Goal: Task Accomplishment & Management: Manage account settings

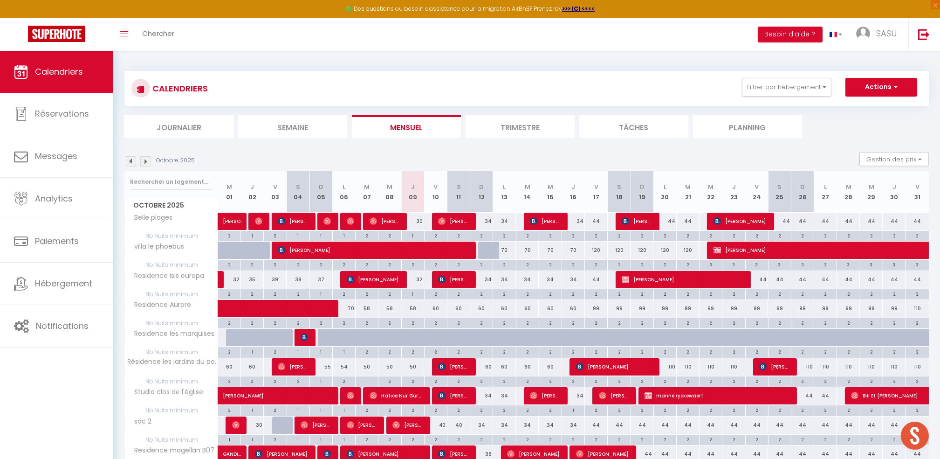
click at [420, 224] on div "30" at bounding box center [412, 221] width 23 height 17
type input "30"
type input "Jeu 09 Octobre 2025"
type input "Ven 10 Octobre 2025"
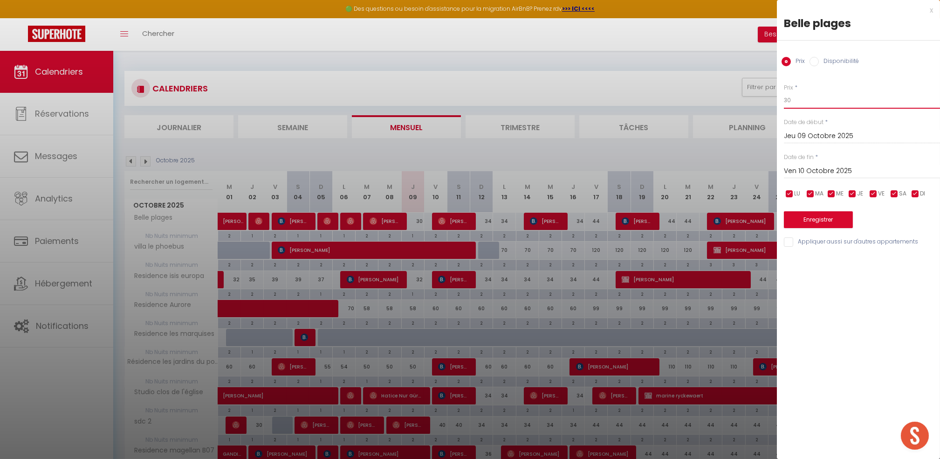
click at [798, 106] on input "30" at bounding box center [862, 100] width 156 height 17
type input "31"
click at [818, 219] on button "Enregistrer" at bounding box center [818, 219] width 69 height 17
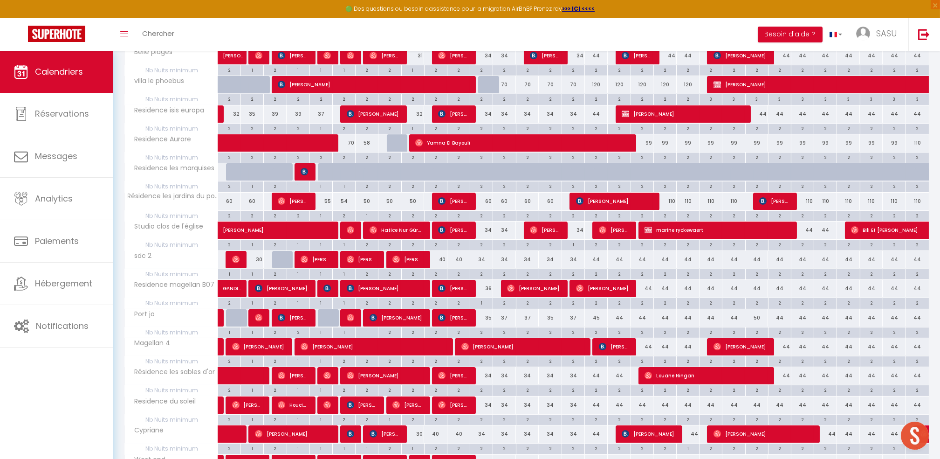
scroll to position [169, 0]
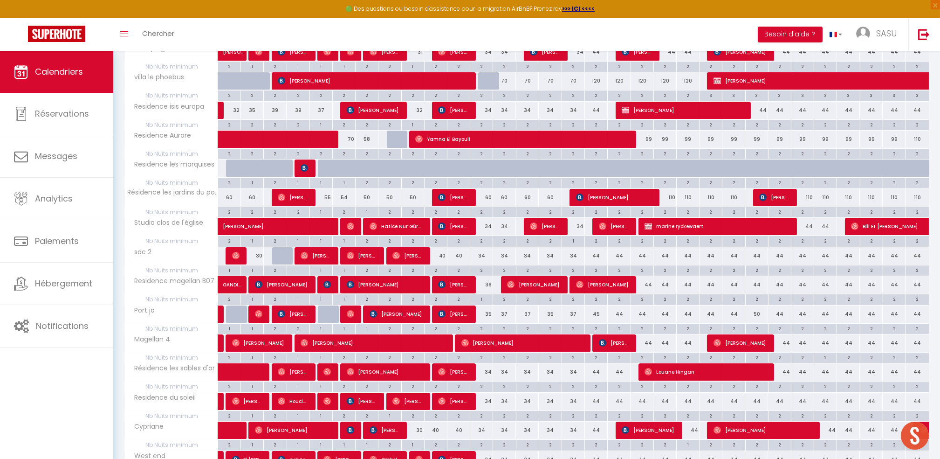
click at [443, 255] on div "40" at bounding box center [435, 255] width 23 height 17
type input "40"
type input "Ven 10 Octobre 2025"
type input "[PERSON_NAME] 11 Octobre 2025"
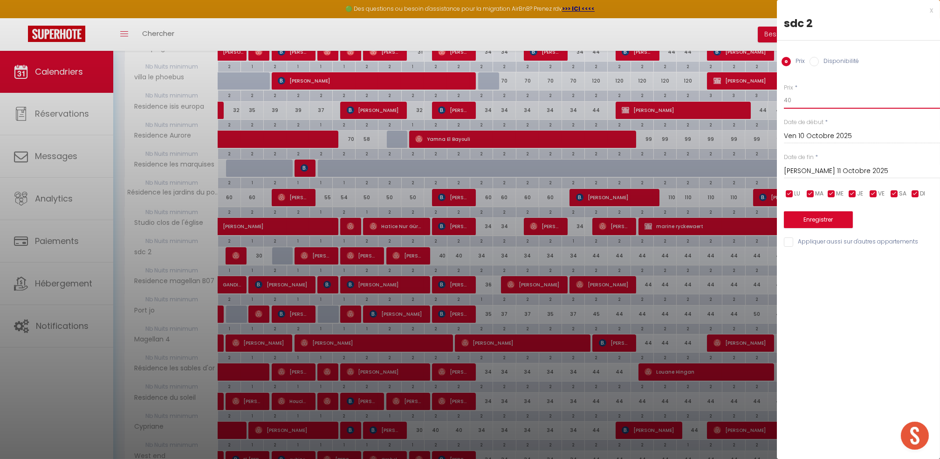
drag, startPoint x: 793, startPoint y: 103, endPoint x: 757, endPoint y: 96, distance: 36.0
click at [757, 96] on body "🟢 Des questions ou besoin d'assistance pour la migration AirBnB? Prenez rdv >>>…" at bounding box center [470, 284] width 940 height 805
type input "39"
click at [815, 164] on div "[PERSON_NAME] 11 Octobre 2025 < [DATE] > Dim Lun Mar Mer Jeu Ven Sam 1 2 3 4 5 …" at bounding box center [862, 170] width 156 height 17
click at [815, 170] on input "[PERSON_NAME] 11 Octobre 2025" at bounding box center [862, 171] width 156 height 12
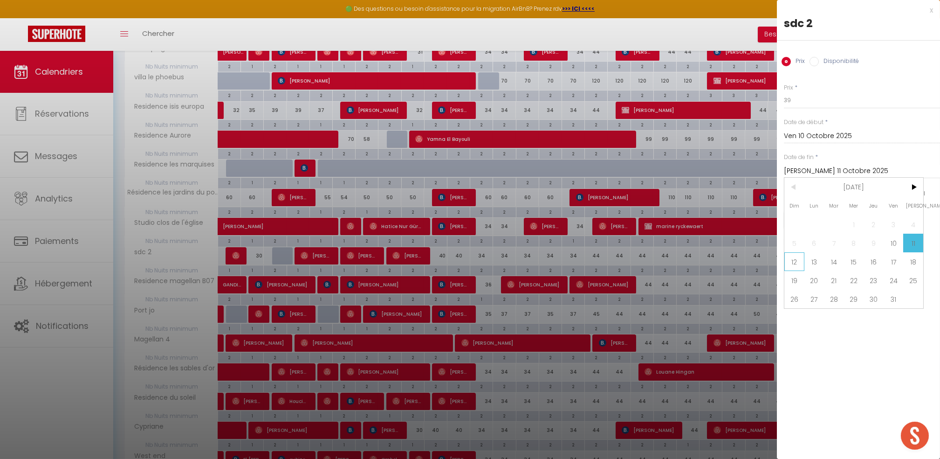
click at [791, 259] on span "12" at bounding box center [794, 261] width 20 height 19
type input "Dim 12 Octobre 2025"
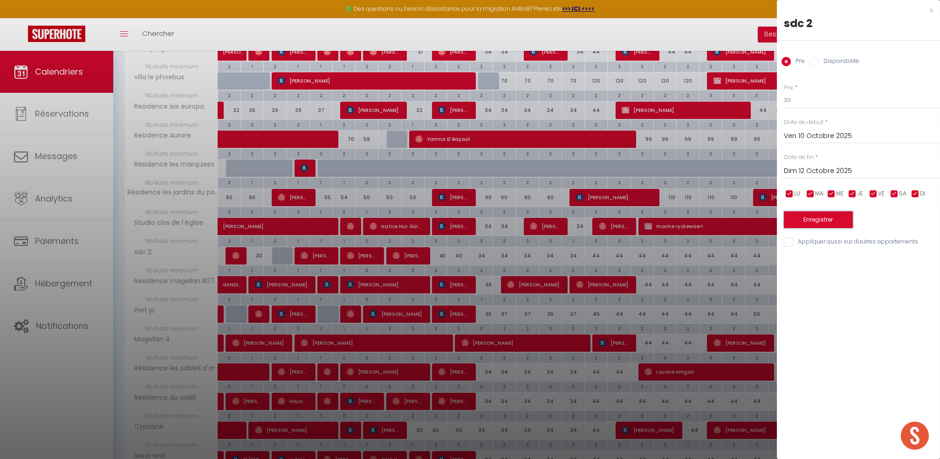
click at [810, 220] on button "Enregistrer" at bounding box center [818, 219] width 69 height 17
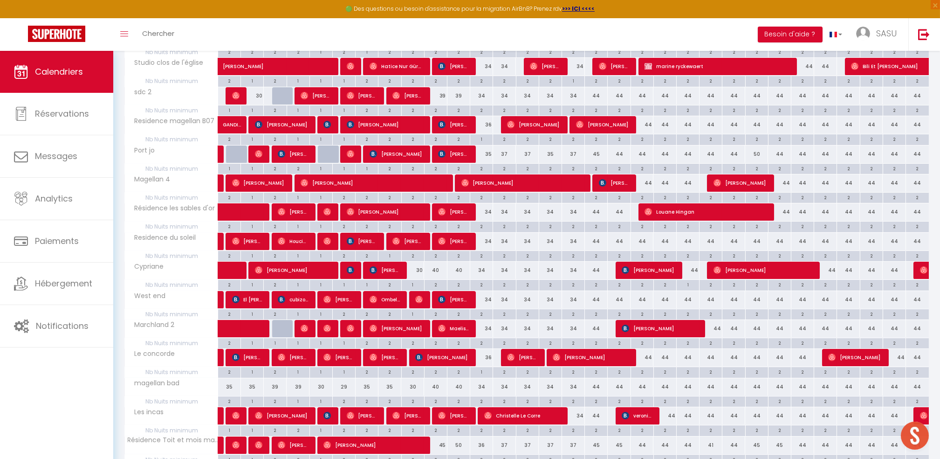
scroll to position [331, 0]
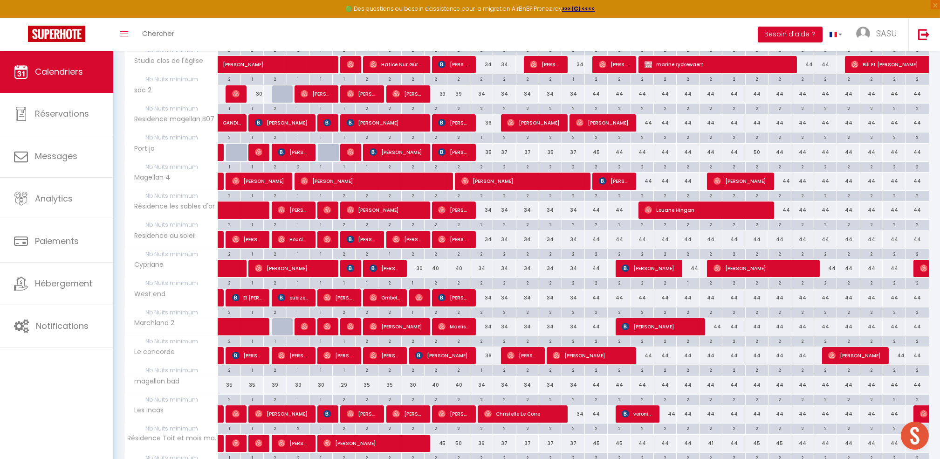
click at [418, 271] on div "30" at bounding box center [412, 268] width 23 height 17
type input "30"
type input "Jeu 09 Octobre 2025"
type input "Ven 10 Octobre 2025"
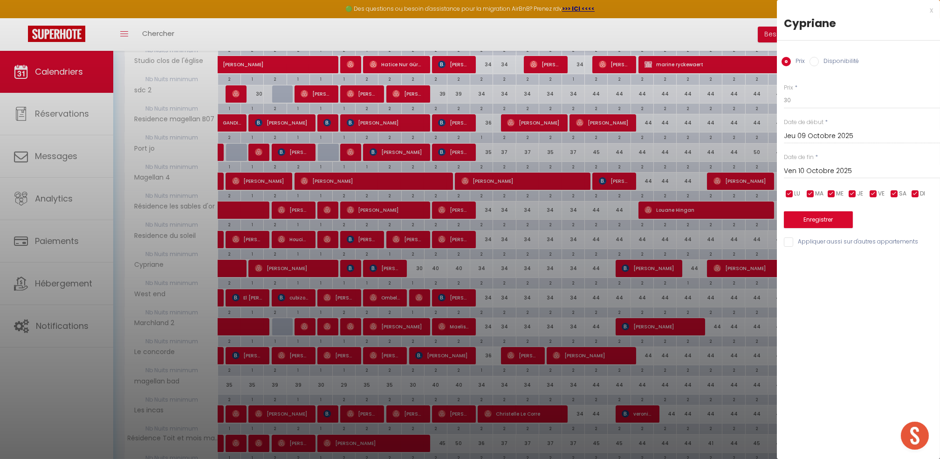
click at [931, 9] on div "x" at bounding box center [855, 10] width 156 height 11
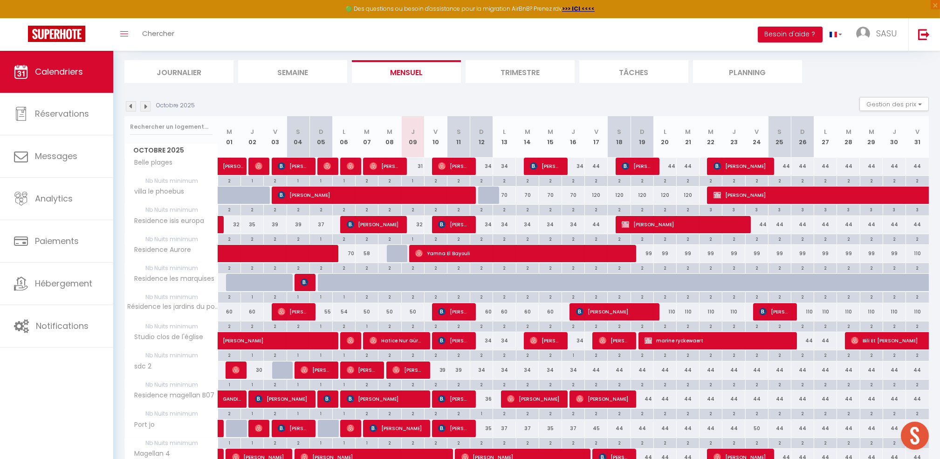
scroll to position [41, 0]
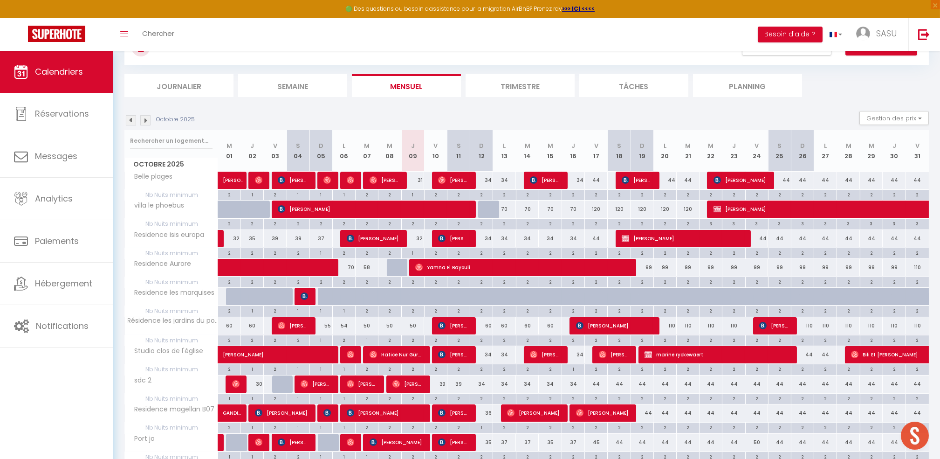
click at [146, 120] on img at bounding box center [145, 120] width 10 height 10
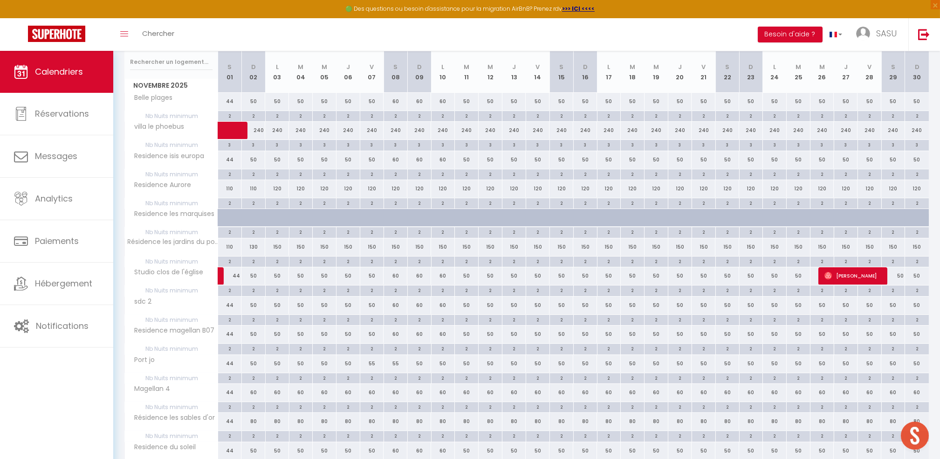
scroll to position [21, 0]
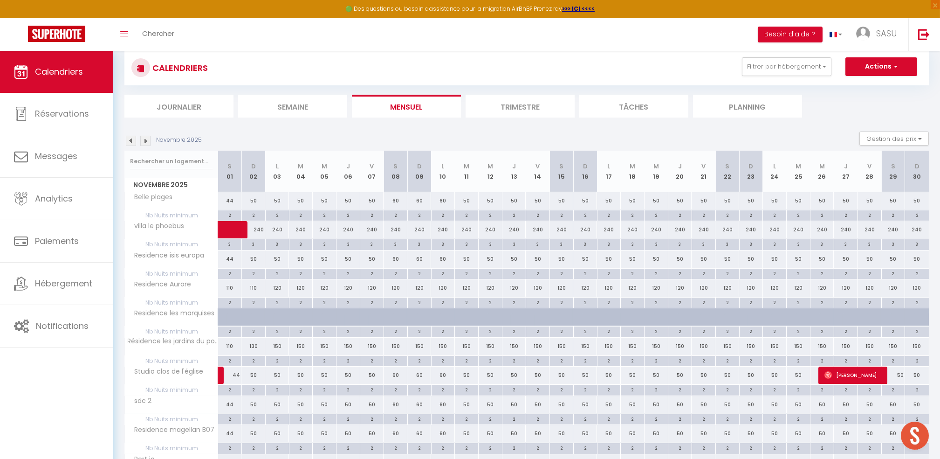
click at [124, 140] on div "Novembre 2025" at bounding box center [164, 141] width 80 height 10
click at [130, 141] on img at bounding box center [131, 141] width 10 height 10
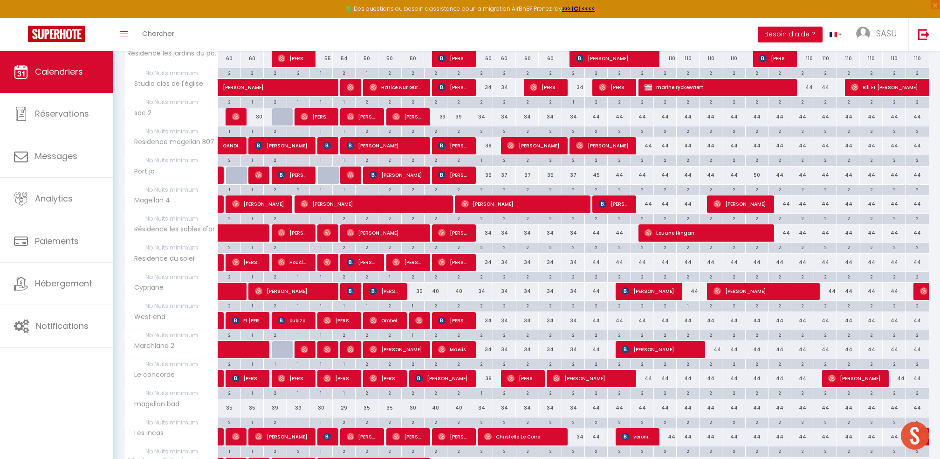
scroll to position [336, 0]
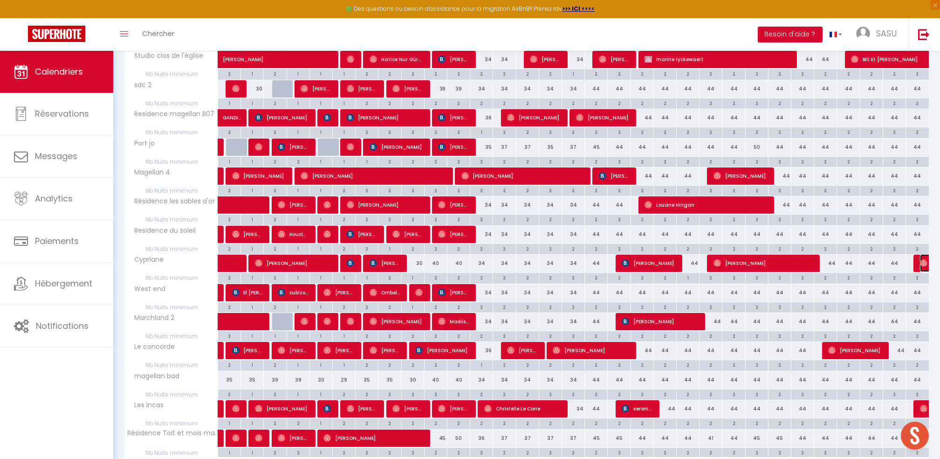
click at [921, 266] on img at bounding box center [923, 262] width 7 height 7
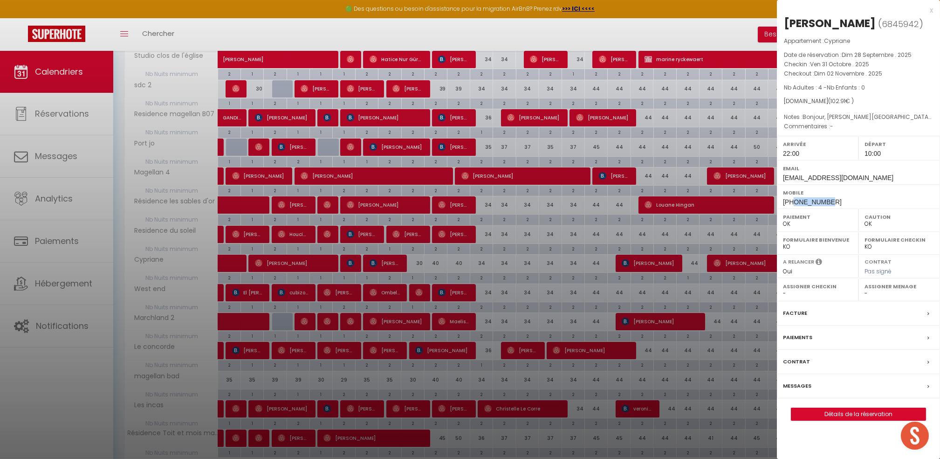
drag, startPoint x: 826, startPoint y: 200, endPoint x: 796, endPoint y: 200, distance: 30.8
click at [796, 200] on div "Mobile [PHONE_NUMBER]" at bounding box center [858, 196] width 163 height 24
click at [715, 255] on div at bounding box center [470, 229] width 940 height 459
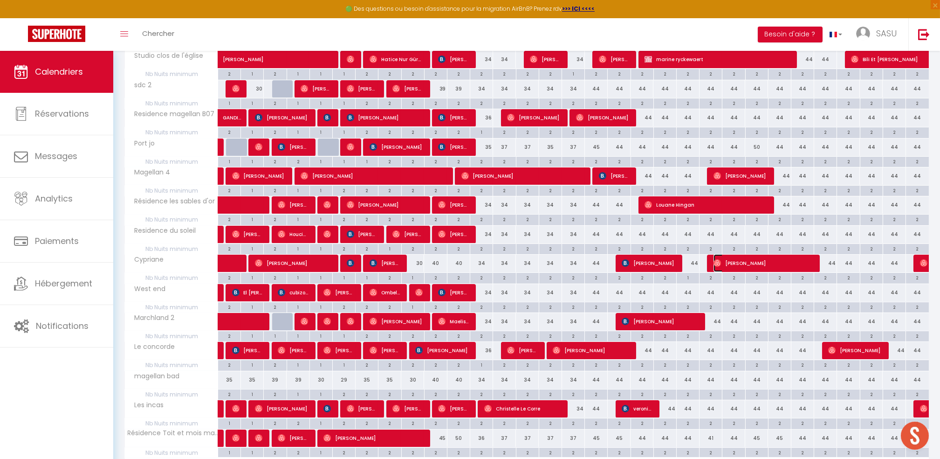
click at [719, 267] on span "[PERSON_NAME]" at bounding box center [763, 263] width 99 height 18
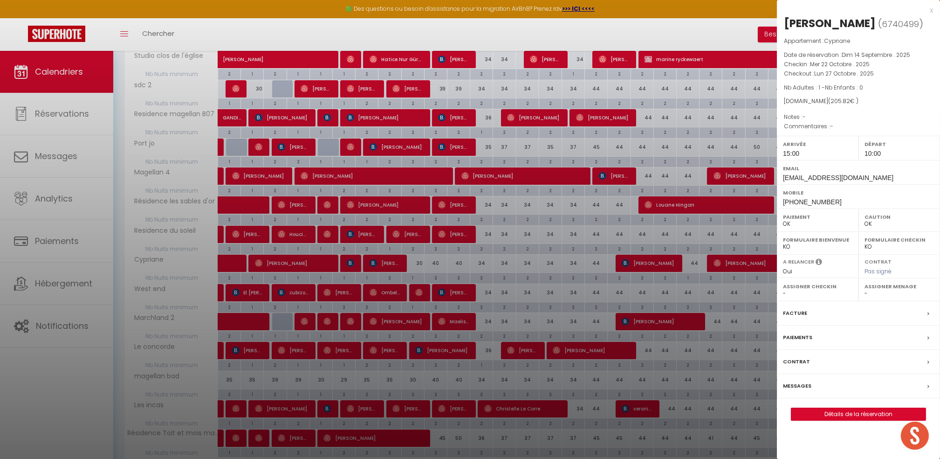
click at [156, 270] on div at bounding box center [470, 229] width 940 height 459
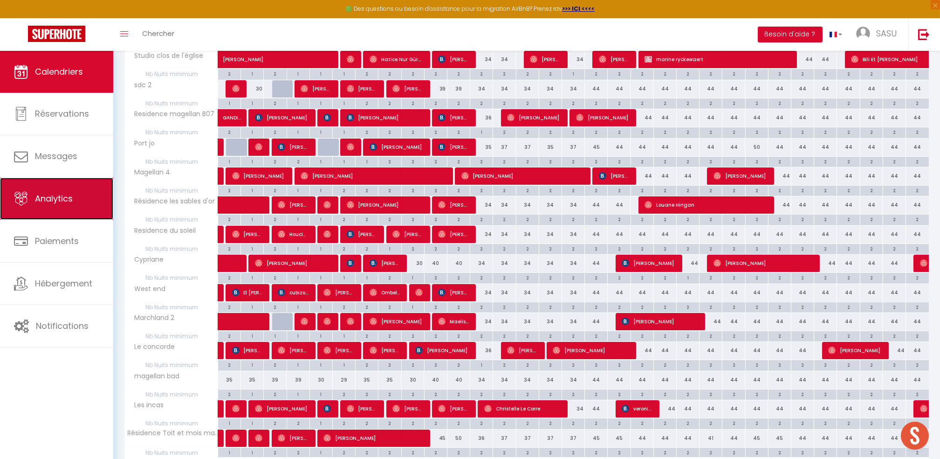
click at [46, 196] on span "Analytics" at bounding box center [54, 199] width 38 height 12
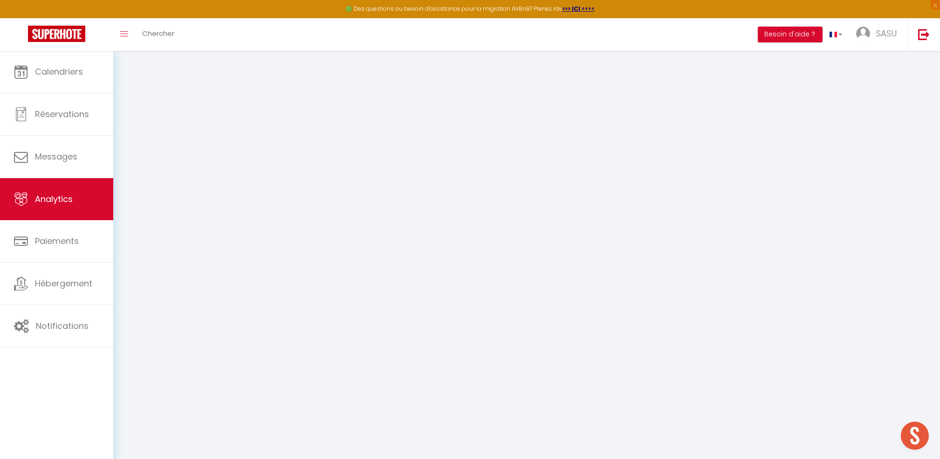
select select "2025"
select select "10"
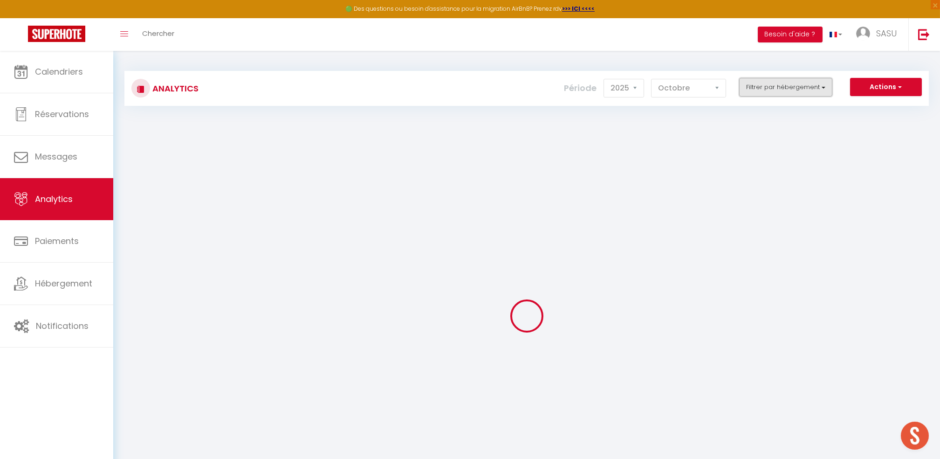
click at [788, 82] on button "Filtrer par hébergement" at bounding box center [785, 87] width 93 height 19
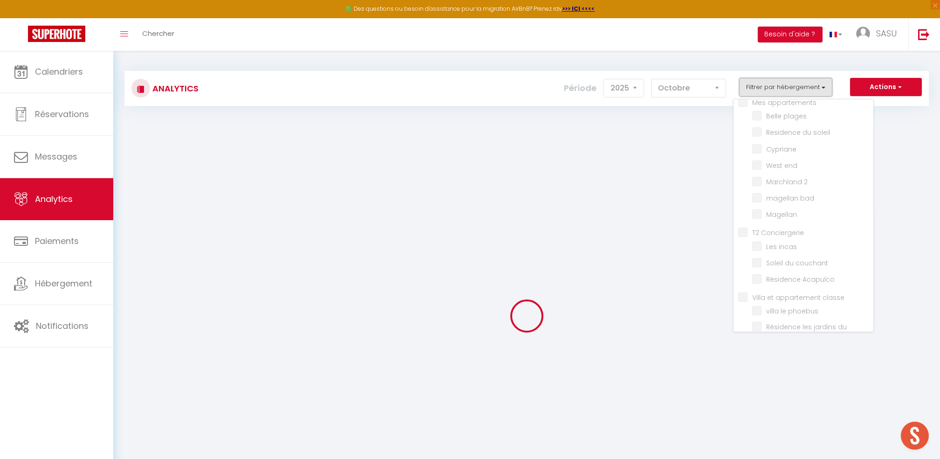
checkbox appartements "false"
checkbox plages "false"
checkbox soleil "false"
checkbox input "false"
checkbox end "false"
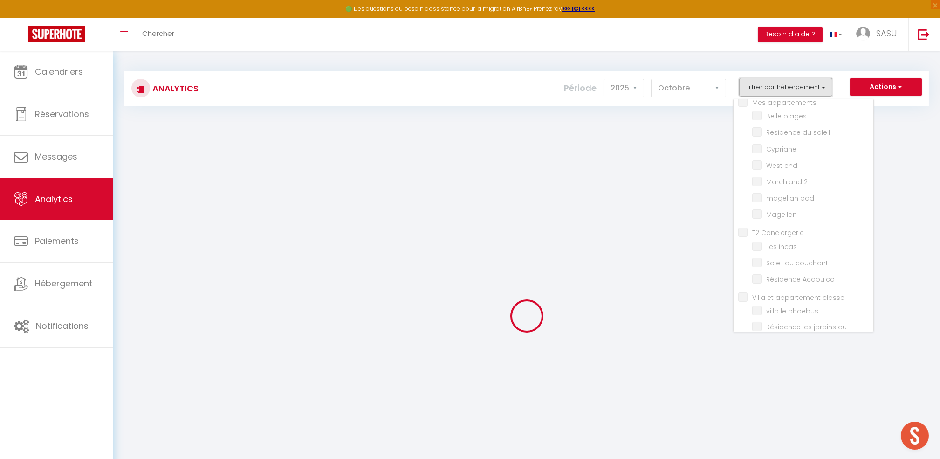
checkbox 2 "false"
checkbox bad "false"
checkbox input "false"
checkbox Conciergerie "false"
checkbox incas "false"
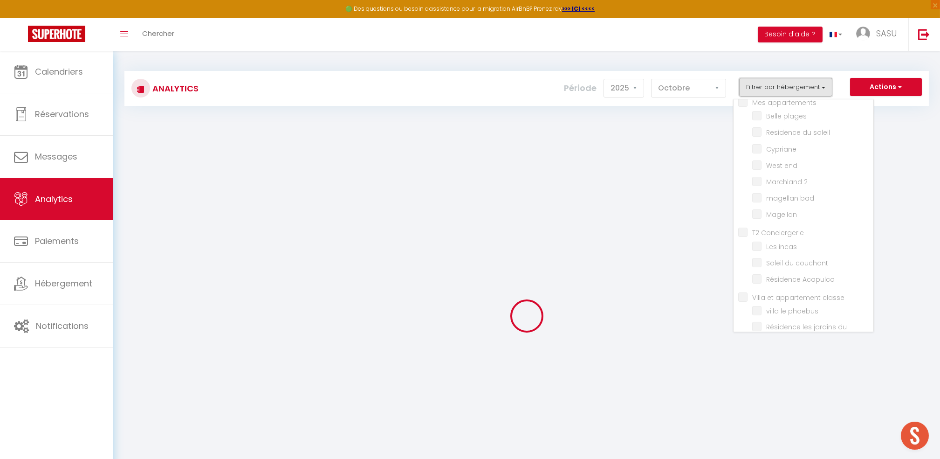
checkbox couchant "false"
checkbox Acapulco "false"
checkbox classe "false"
checkbox phoebus "false"
checkbox ponant "false"
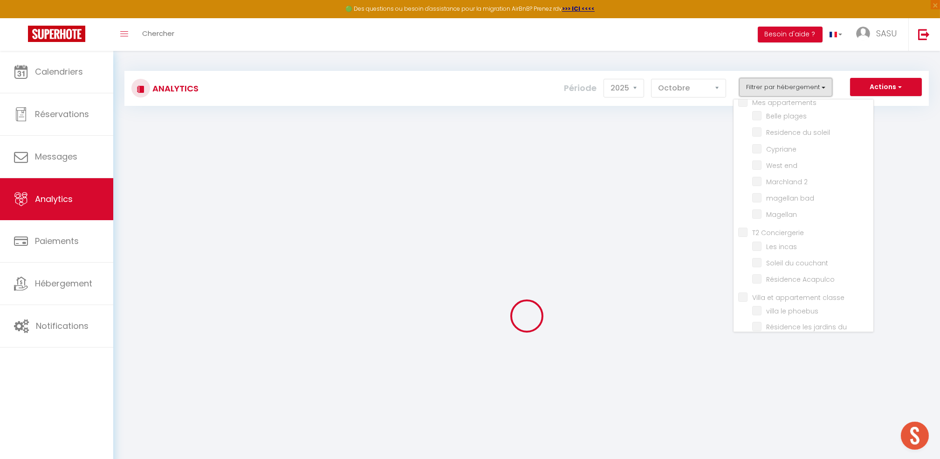
checkbox Aurore "false"
checkbox golf "false"
checkbox pers "false"
checkbox europa "false"
checkbox marquises "false"
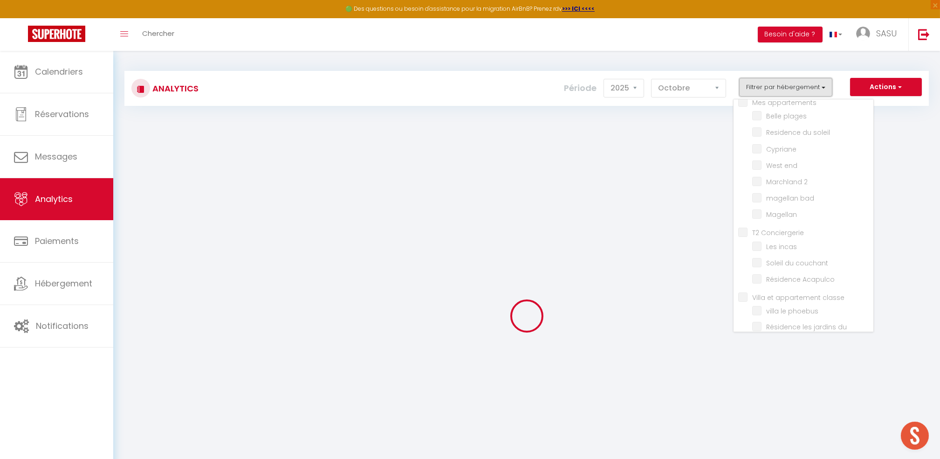
checkbox l\'église "false"
checkbox 2 "false"
checkbox B07 "false"
checkbox concorde "false"
checkbox 3 "false"
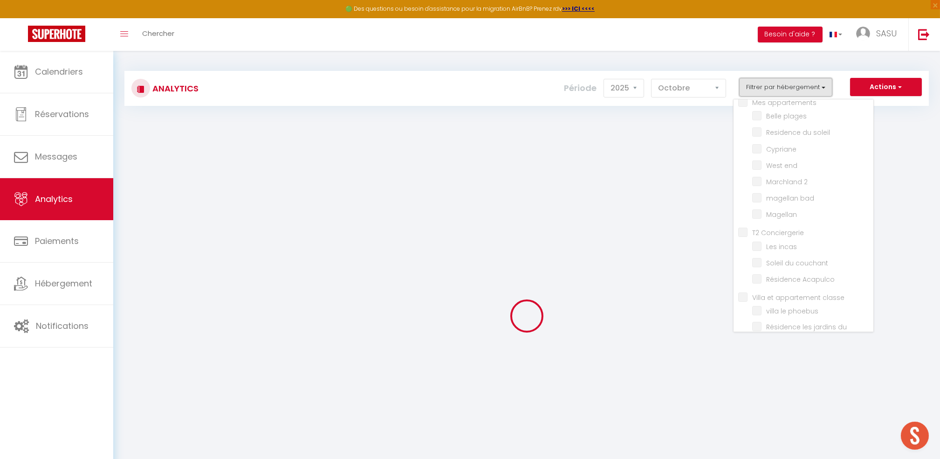
checkbox magellan "false"
checkbox land "false"
checkbox fleuri "false"
checkbox pers "false"
checkbox beaulieu "false"
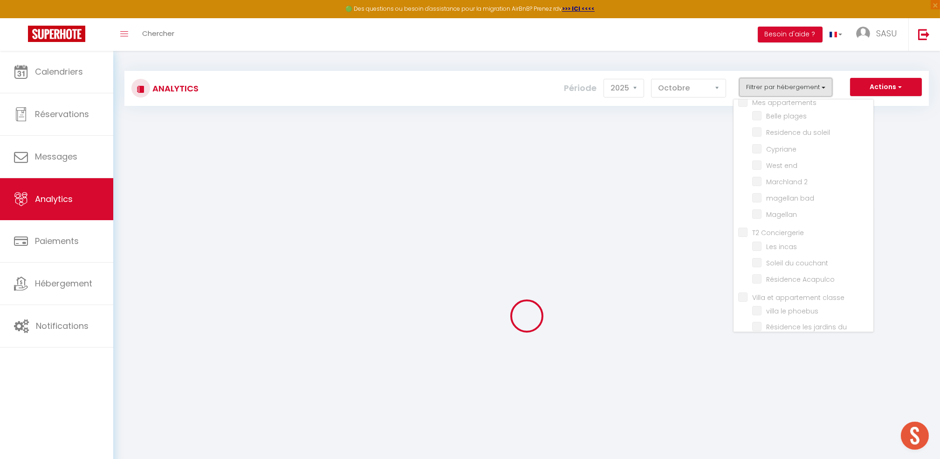
checkbox pacific "false"
checkbox input "false"
checkbox jo "false"
checkbox · "false"
checkbox input "false"
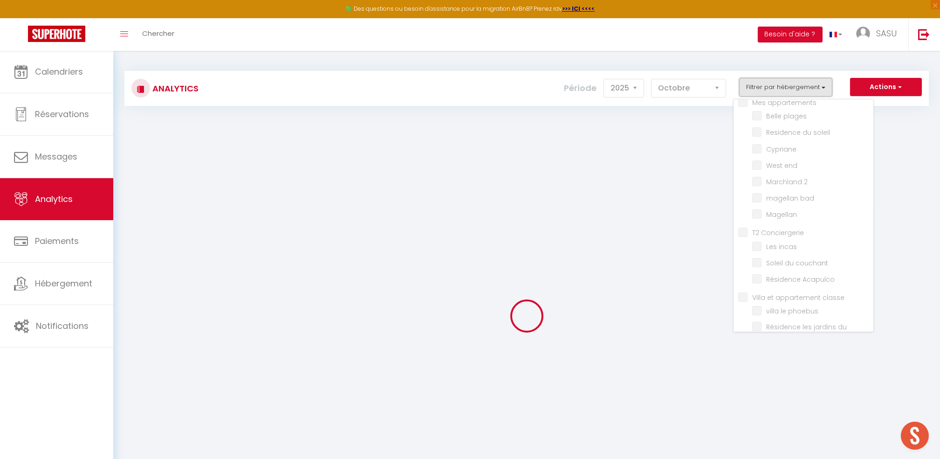
checkbox 4 "false"
checkbox d\'or "false"
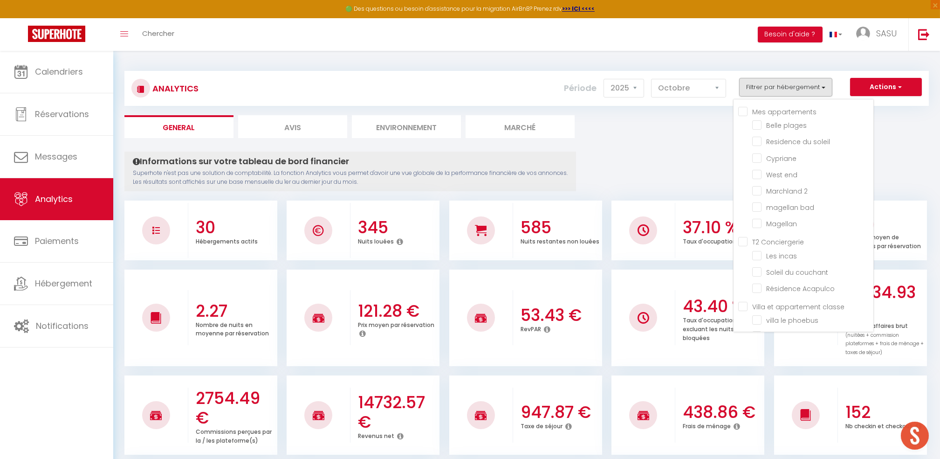
click at [754, 157] on ul "Mes appartements [GEOGRAPHIC_DATA] Residence du soleil Cypriane West end Marchl…" at bounding box center [805, 168] width 135 height 125
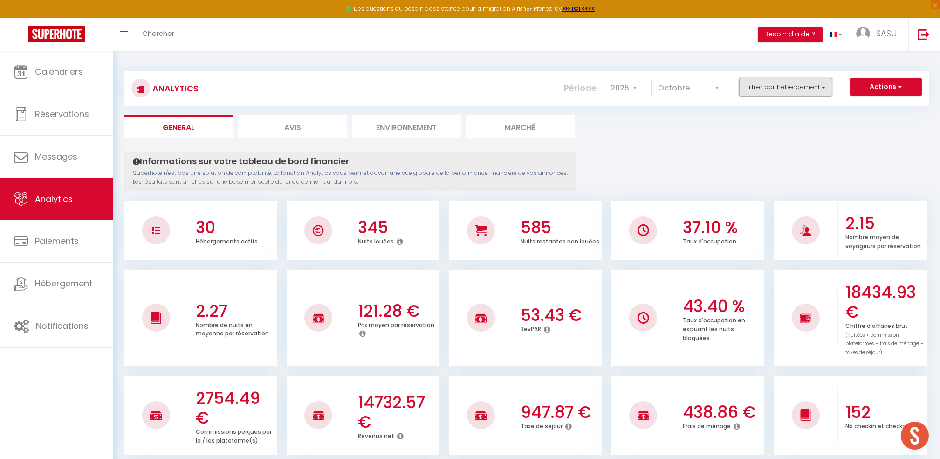
click at [812, 94] on button "Filtrer par hébergement" at bounding box center [785, 87] width 93 height 19
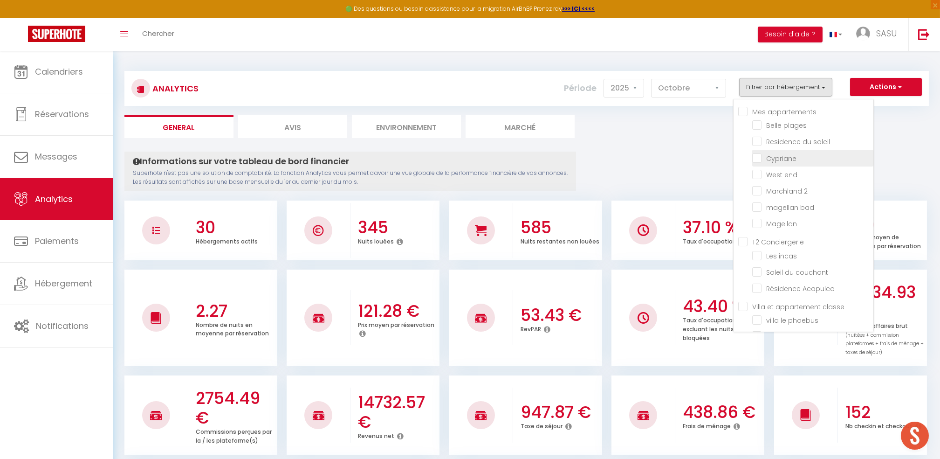
click at [758, 156] on input "checkbox" at bounding box center [812, 156] width 121 height 9
checkbox input "true"
checkbox plages "false"
checkbox soleil "false"
checkbox end "false"
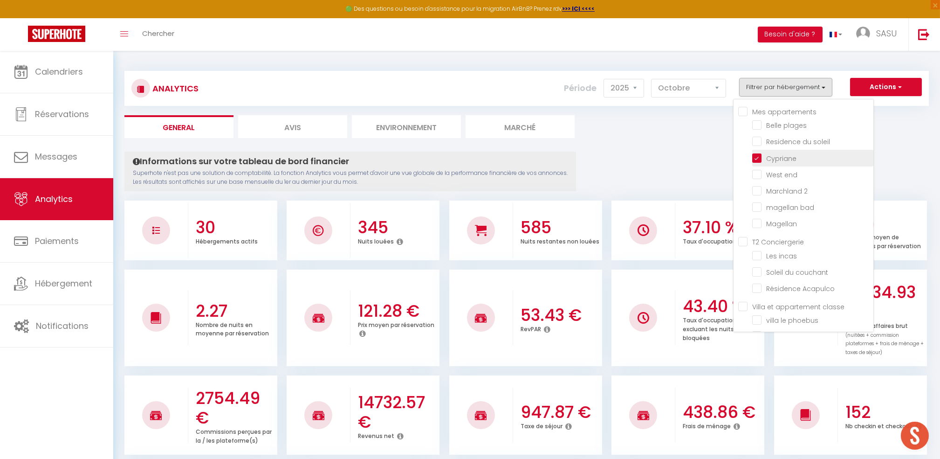
checkbox 2 "false"
checkbox bad "false"
checkbox input "false"
checkbox incas "false"
checkbox couchant "false"
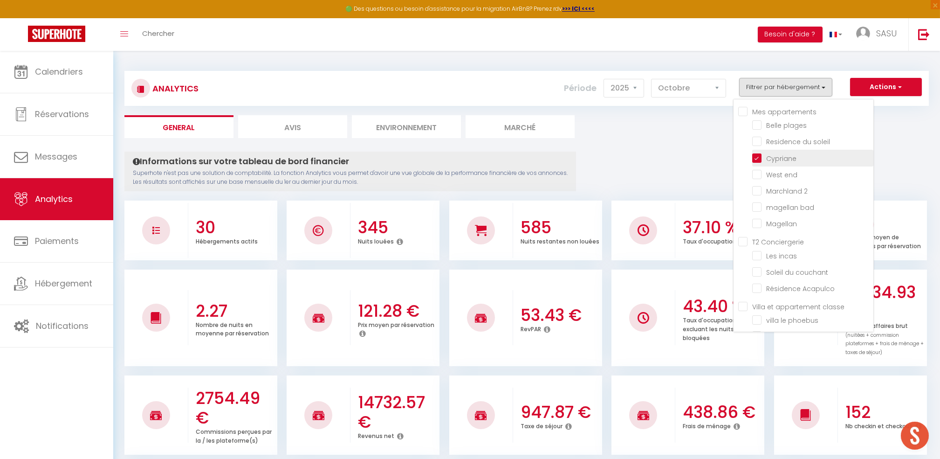
checkbox Acapulco "false"
checkbox phoebus "false"
checkbox ponant "false"
checkbox Aurore "false"
checkbox golf "false"
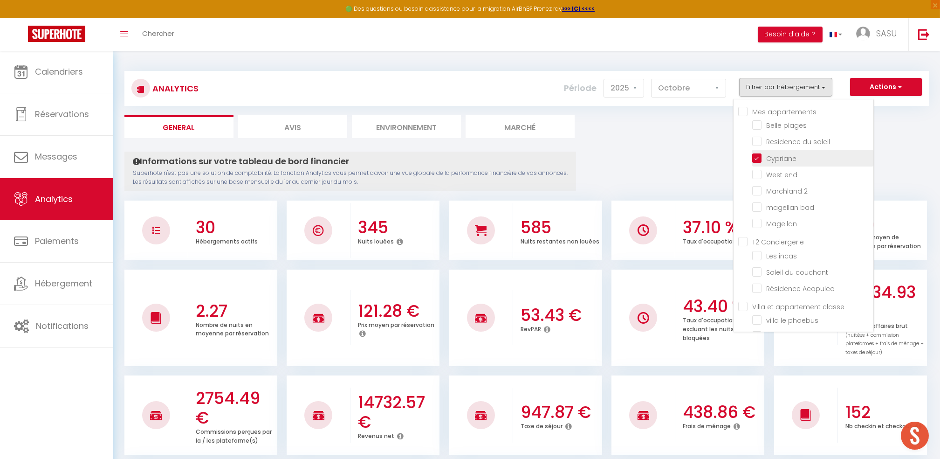
checkbox europa "false"
checkbox marquises "false"
checkbox l\'église "false"
checkbox 2 "false"
checkbox B07 "false"
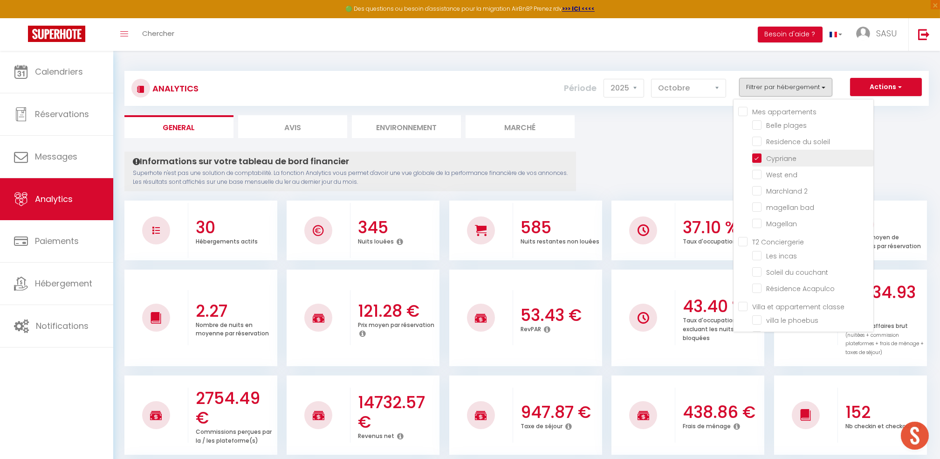
checkbox concorde "false"
checkbox 3 "false"
checkbox magellan "false"
checkbox land "false"
checkbox fleuri "false"
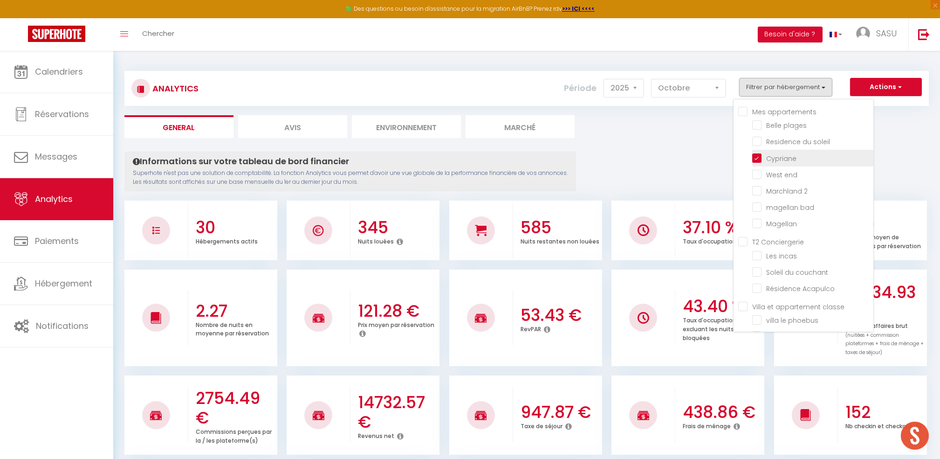
checkbox beaulieu "false"
checkbox pacific "false"
checkbox jo "false"
checkbox · "false"
checkbox 4 "false"
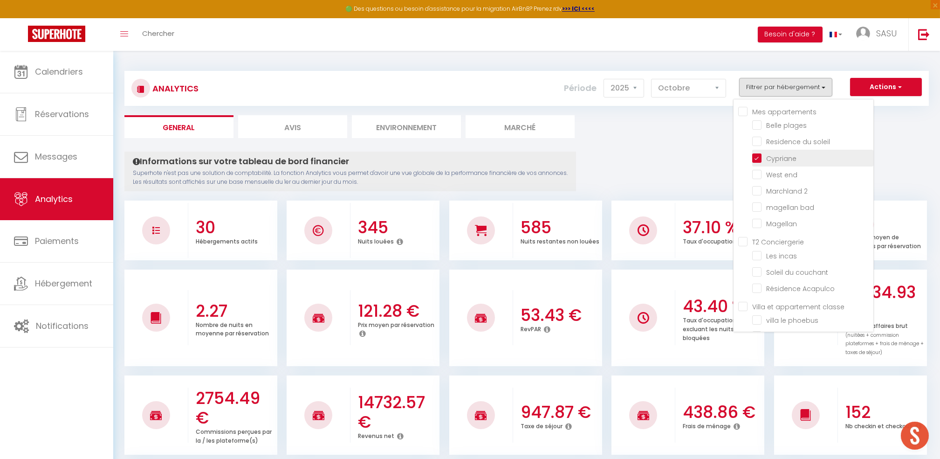
checkbox d\'or "false"
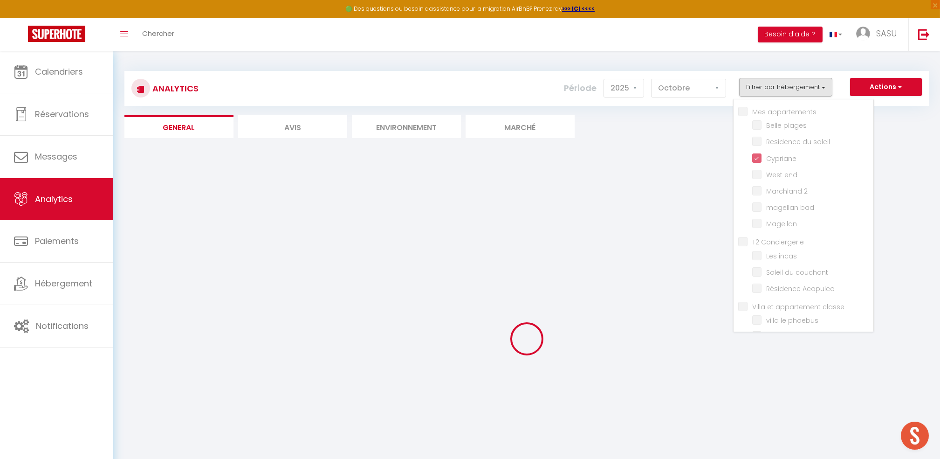
checkbox plages "false"
checkbox soleil "false"
checkbox end "false"
checkbox 2 "false"
checkbox bad "false"
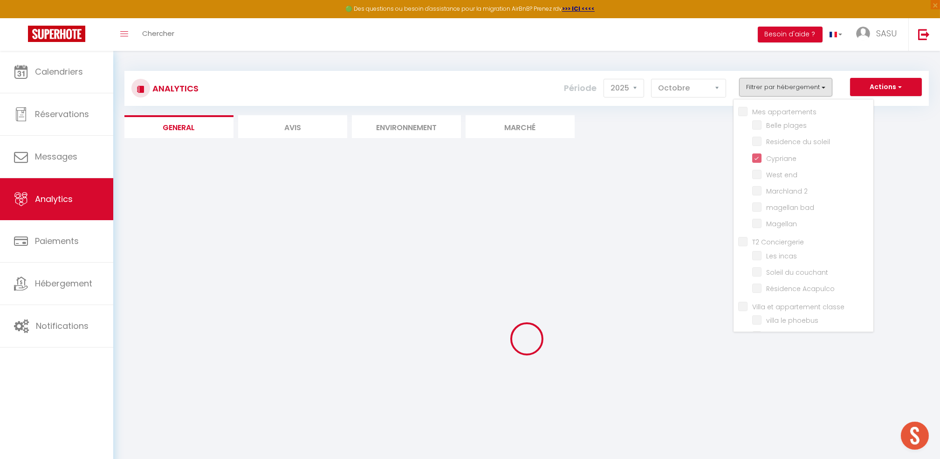
checkbox input "false"
checkbox incas "false"
checkbox couchant "false"
checkbox Acapulco "false"
checkbox phoebus "false"
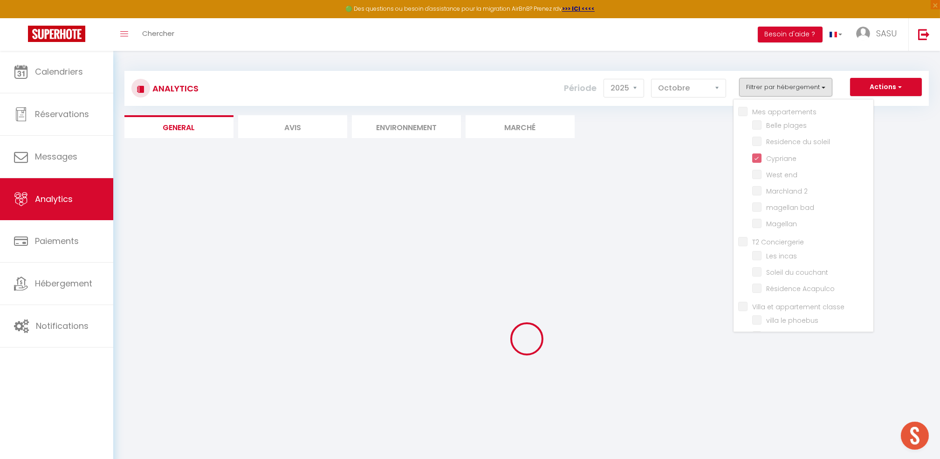
checkbox ponant "false"
checkbox Aurore "false"
checkbox golf "false"
checkbox europa "false"
checkbox marquises "false"
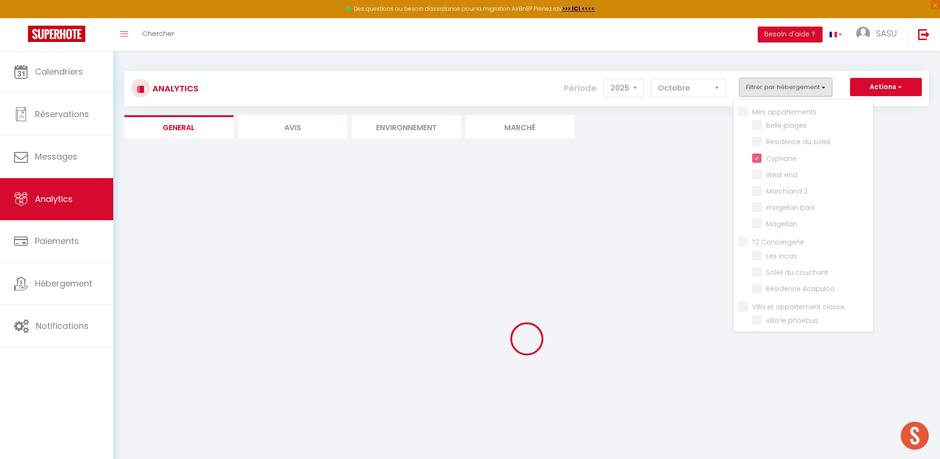
checkbox l\'église "false"
checkbox 2 "false"
checkbox B07 "false"
checkbox concorde "false"
checkbox 3 "false"
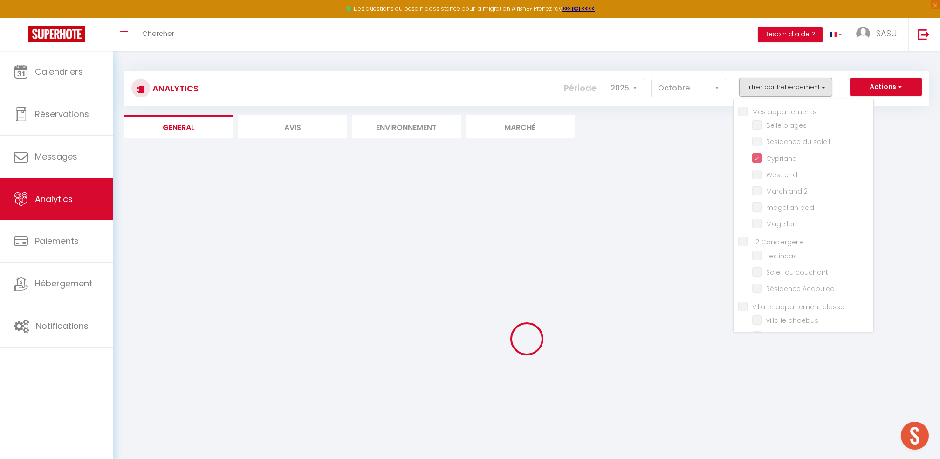
checkbox magellan "false"
checkbox land "false"
checkbox fleuri "false"
checkbox beaulieu "false"
checkbox pacific "false"
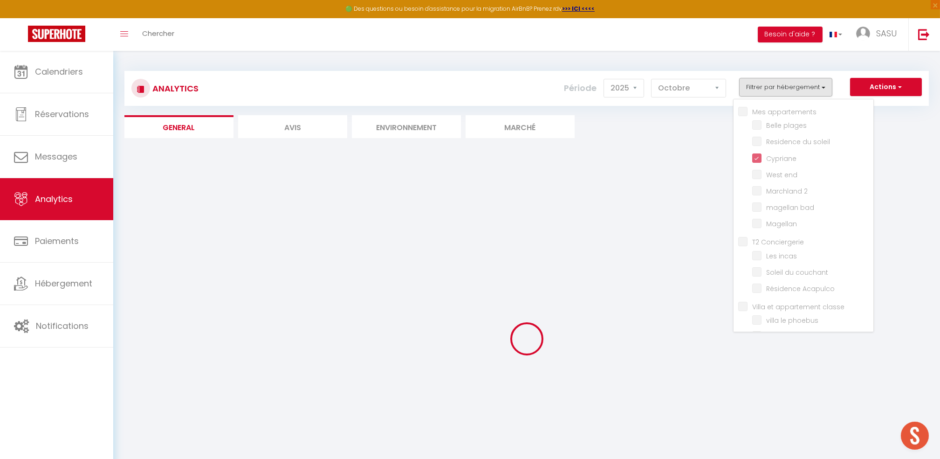
checkbox jo "false"
checkbox · "false"
checkbox 4 "false"
checkbox d\'or "false"
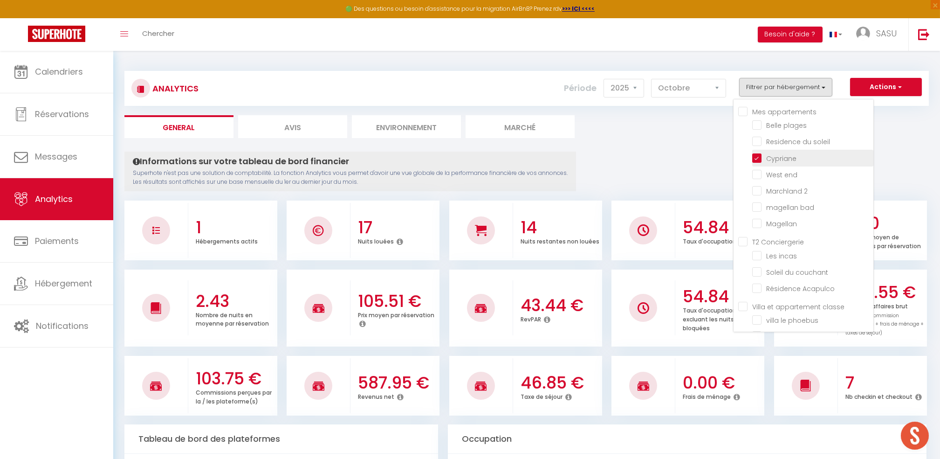
click at [757, 154] on input "checkbox" at bounding box center [812, 156] width 121 height 9
checkbox input "false"
checkbox plages "false"
checkbox soleil "false"
checkbox end "false"
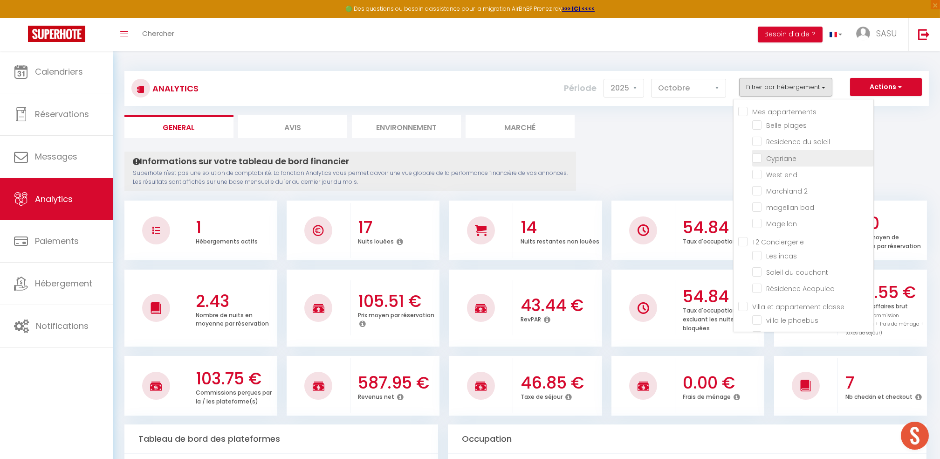
checkbox 2 "false"
checkbox bad "false"
checkbox input "false"
checkbox incas "false"
checkbox couchant "false"
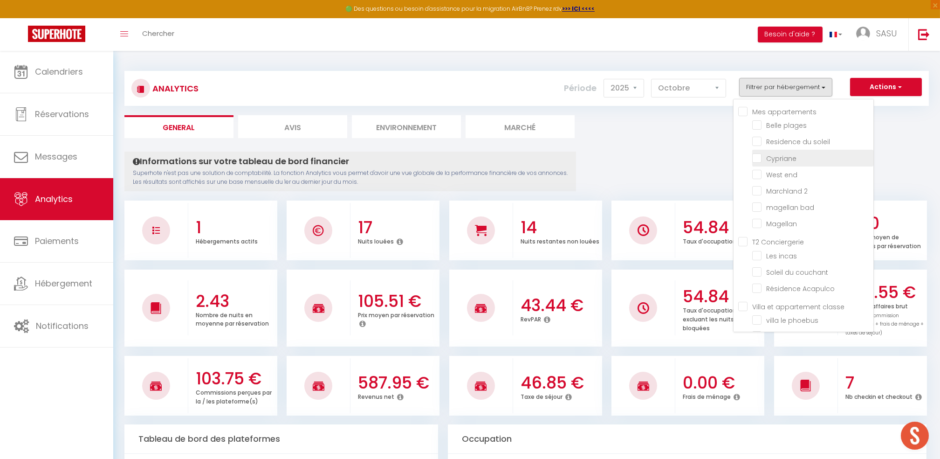
checkbox Acapulco "false"
checkbox phoebus "false"
checkbox ponant "false"
checkbox Aurore "false"
checkbox golf "false"
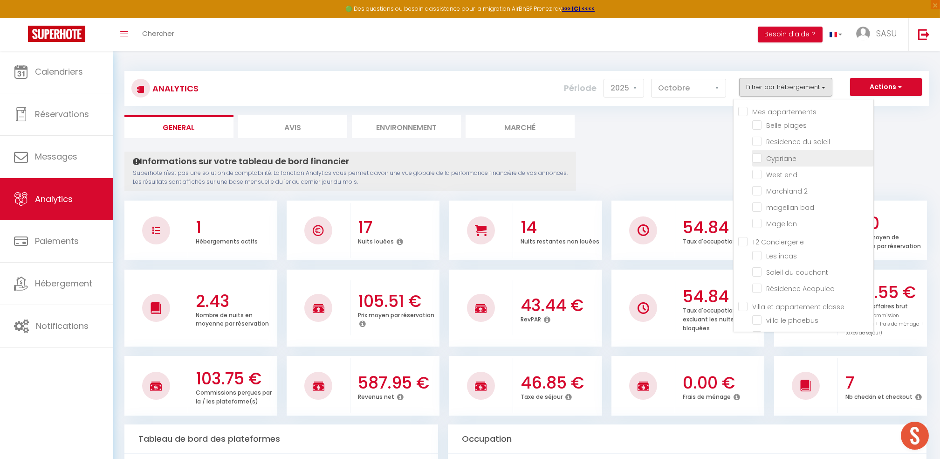
checkbox europa "false"
checkbox marquises "false"
checkbox l\'église "false"
checkbox 2 "false"
checkbox B07 "false"
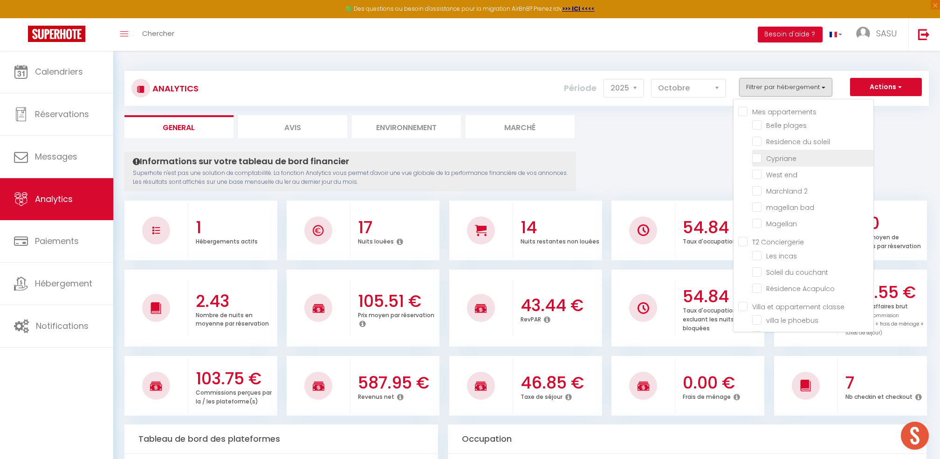
checkbox concorde "false"
checkbox 3 "false"
checkbox magellan "false"
checkbox land "false"
checkbox fleuri "false"
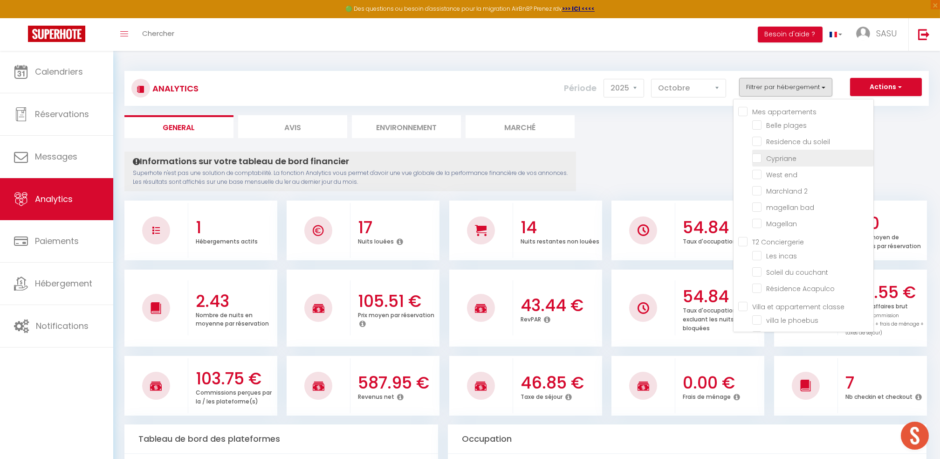
checkbox beaulieu "false"
checkbox pacific "false"
checkbox jo "false"
checkbox · "false"
checkbox 4 "false"
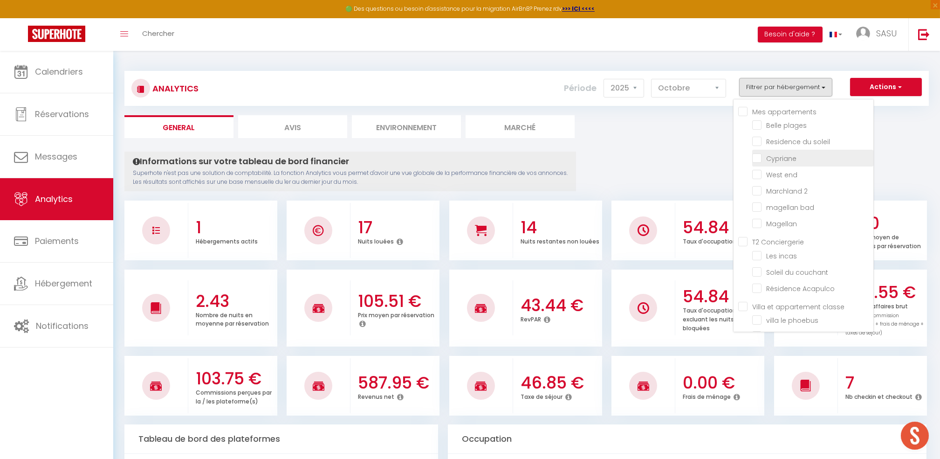
checkbox d\'or "false"
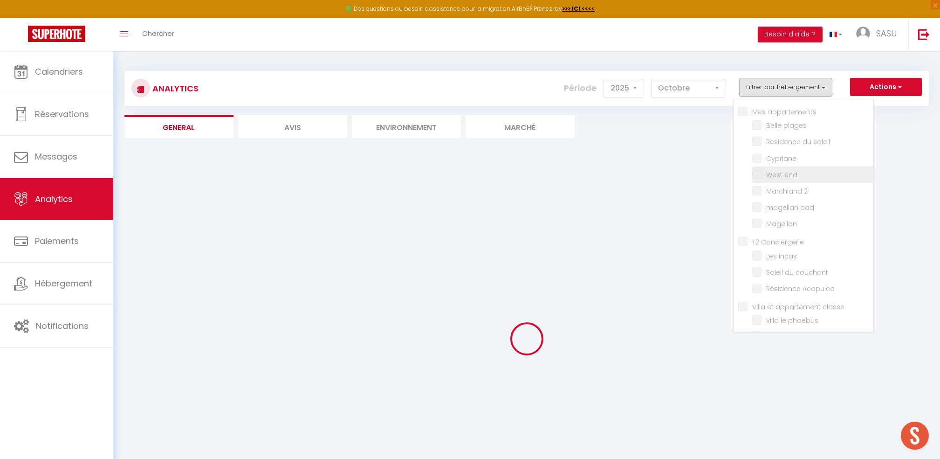
checkbox plages "false"
checkbox soleil "false"
checkbox end "false"
checkbox 2 "false"
checkbox bad "false"
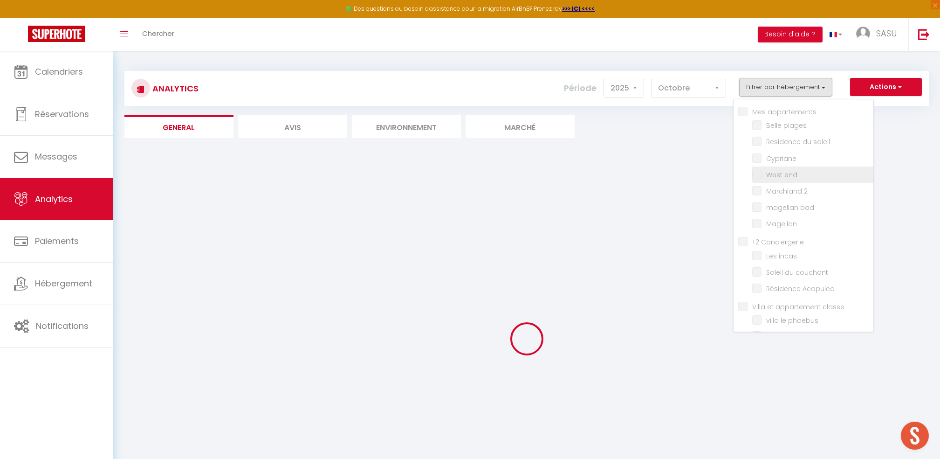
checkbox input "false"
checkbox incas "false"
checkbox couchant "false"
checkbox Acapulco "false"
checkbox phoebus "false"
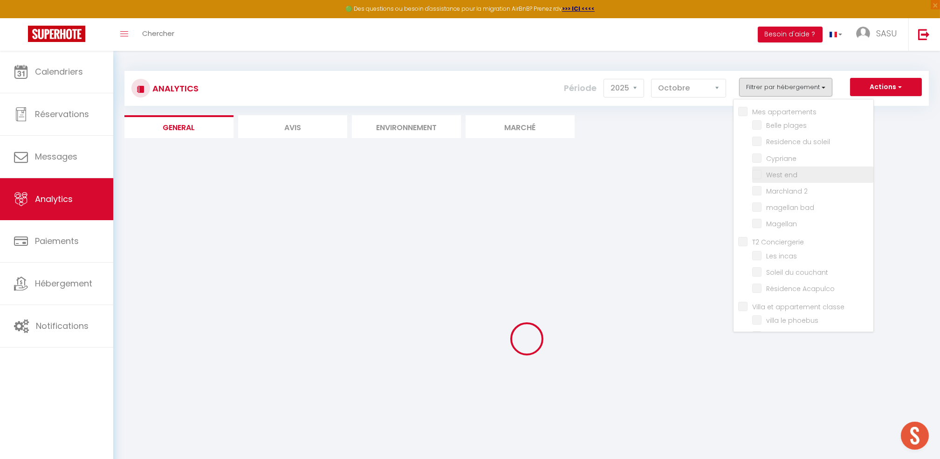
checkbox ponant "false"
checkbox Aurore "false"
checkbox golf "false"
checkbox europa "false"
checkbox marquises "false"
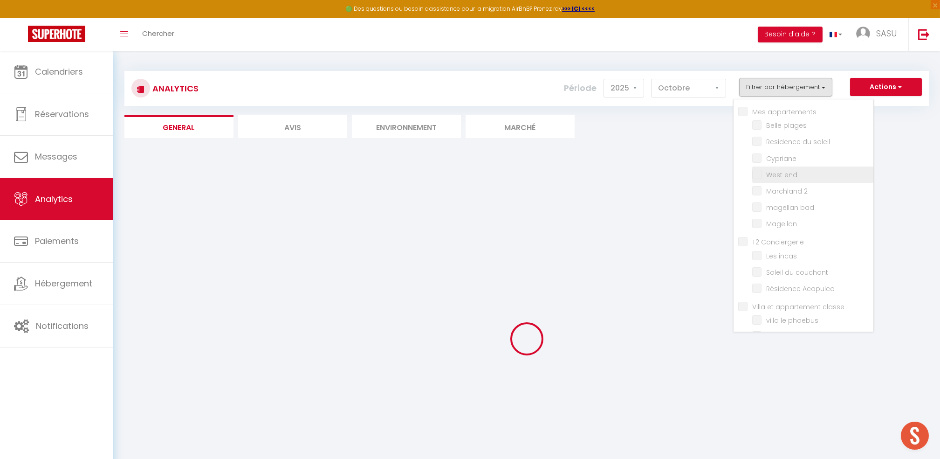
checkbox l\'église "false"
checkbox 2 "false"
checkbox B07 "false"
checkbox concorde "false"
checkbox 3 "false"
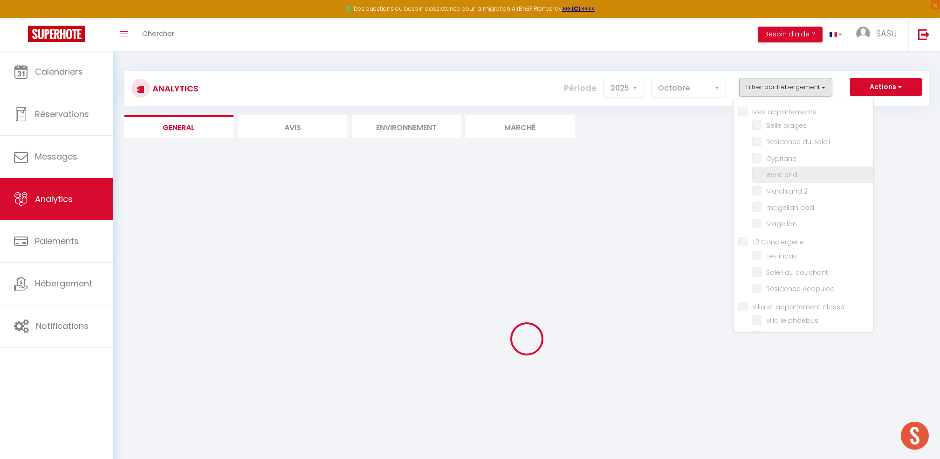
checkbox magellan "false"
checkbox land "false"
checkbox fleuri "false"
checkbox beaulieu "false"
checkbox pacific "false"
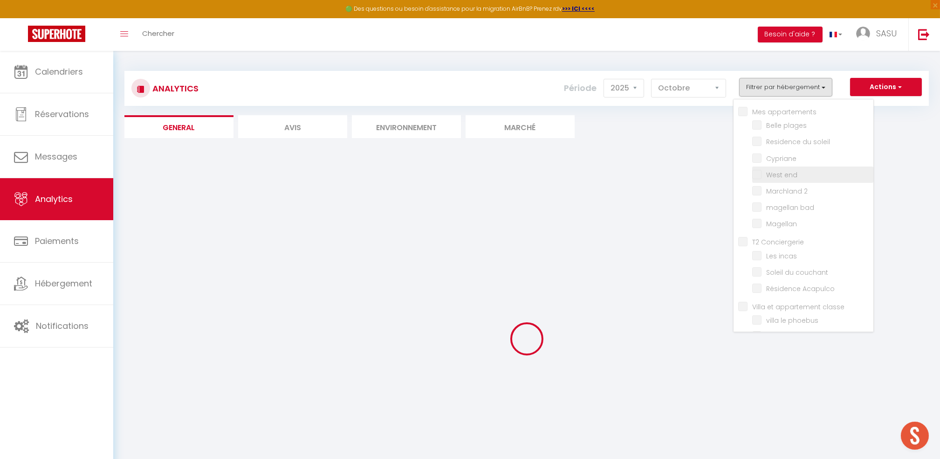
checkbox jo "false"
checkbox · "false"
checkbox 4 "false"
checkbox d\'or "false"
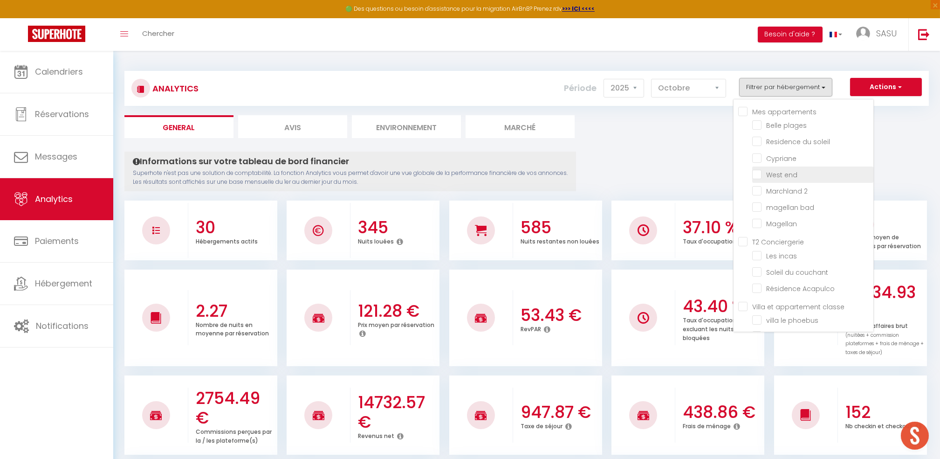
click at [761, 171] on end "checkbox" at bounding box center [812, 173] width 121 height 9
checkbox end "true"
checkbox plages "false"
checkbox soleil "false"
checkbox 2 "false"
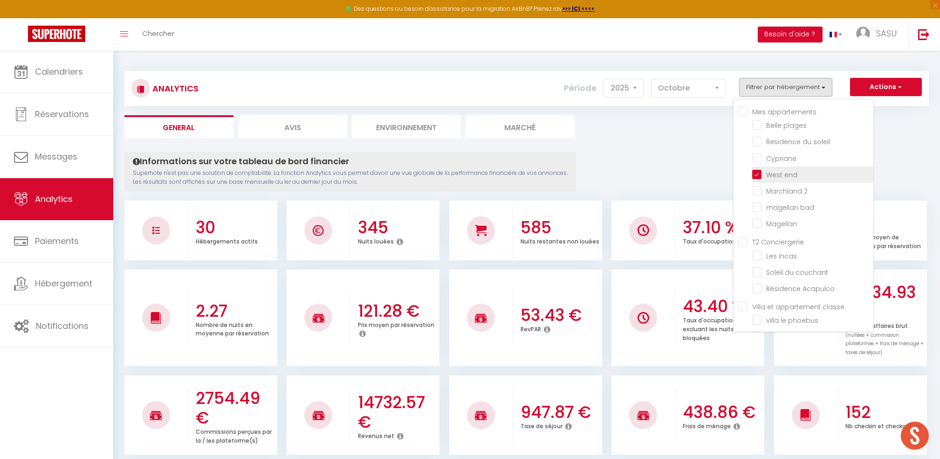
checkbox bad "false"
checkbox input "false"
checkbox incas "false"
checkbox couchant "false"
checkbox Acapulco "false"
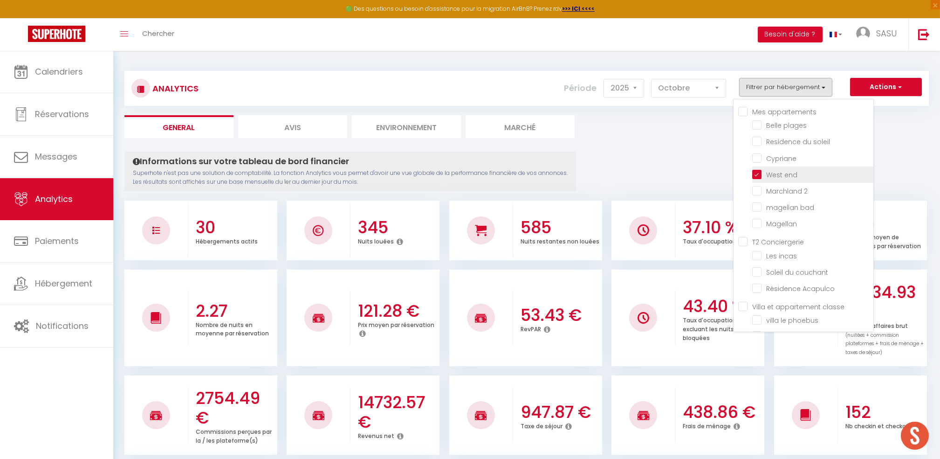
checkbox phoebus "false"
checkbox ponant "false"
checkbox Aurore "false"
checkbox golf "false"
checkbox europa "false"
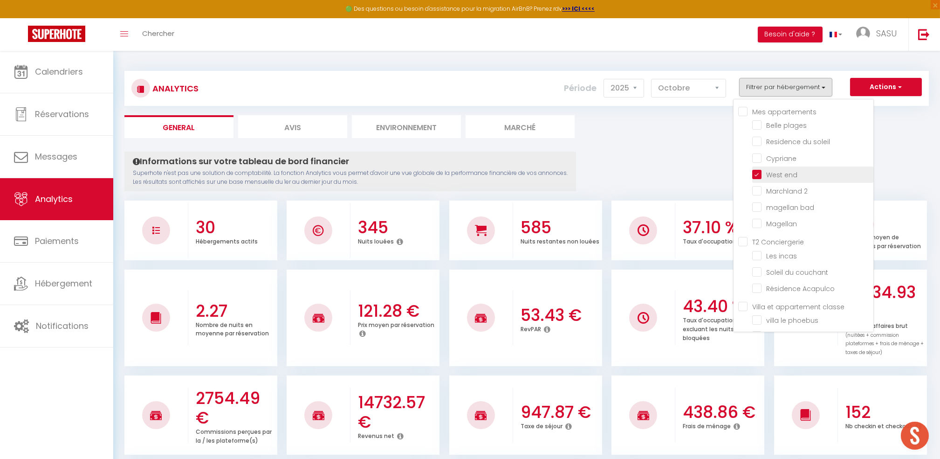
checkbox marquises "false"
checkbox l\'église "false"
checkbox 2 "false"
checkbox B07 "false"
checkbox concorde "false"
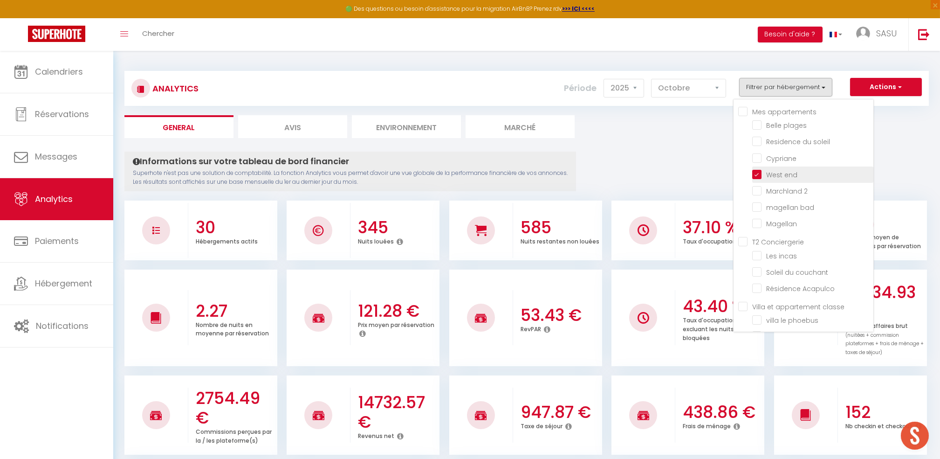
checkbox 3 "false"
checkbox magellan "false"
checkbox land "false"
checkbox fleuri "false"
checkbox beaulieu "false"
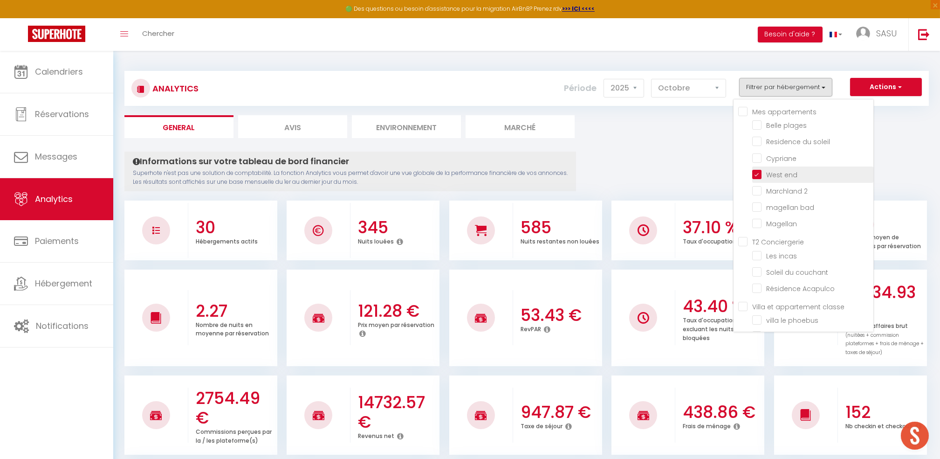
checkbox pacific "false"
checkbox jo "false"
checkbox · "false"
checkbox 4 "false"
checkbox d\'or "false"
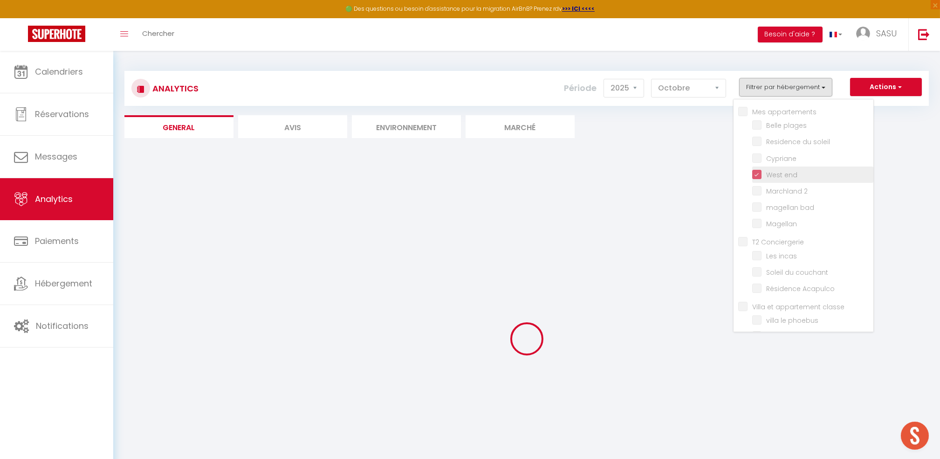
checkbox plages "false"
checkbox soleil "false"
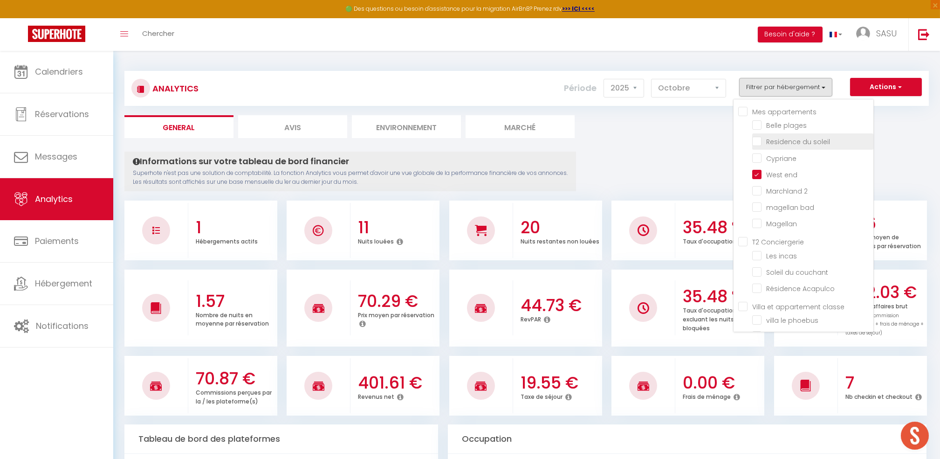
click at [759, 138] on soleil "checkbox" at bounding box center [812, 140] width 121 height 9
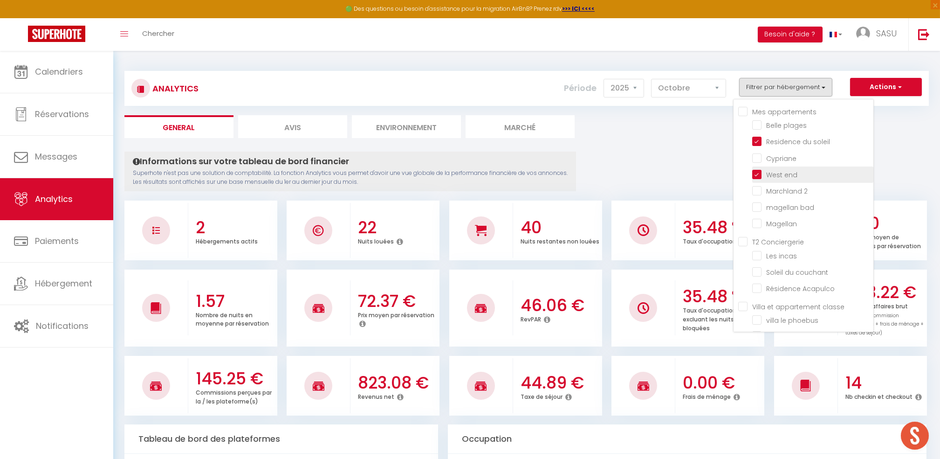
click at [759, 169] on end "checkbox" at bounding box center [812, 173] width 121 height 9
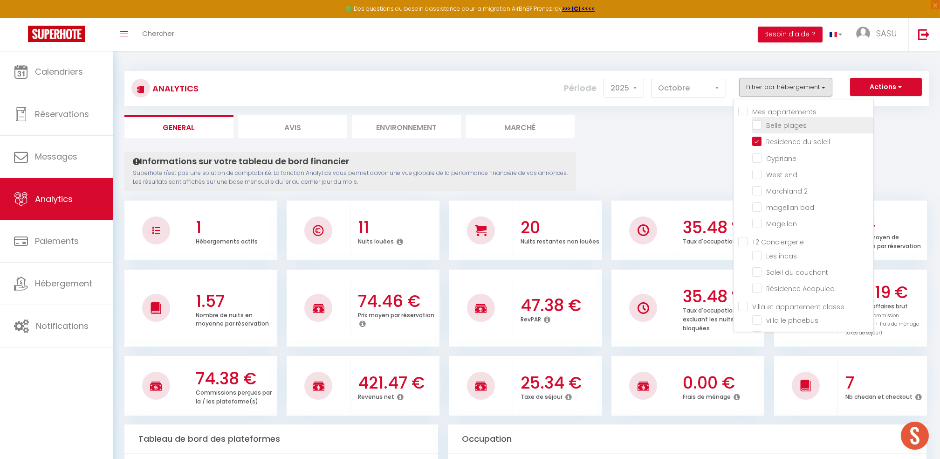
click at [759, 118] on li "Belle plages" at bounding box center [812, 125] width 121 height 16
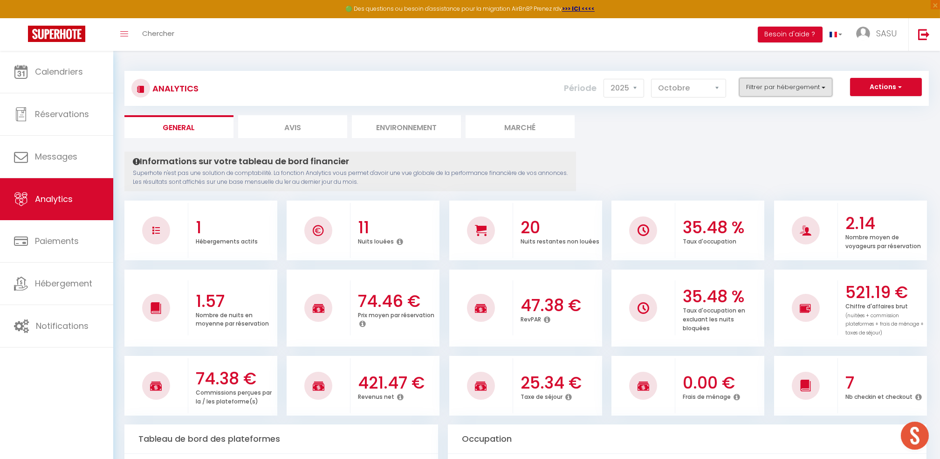
click at [769, 86] on button "Filtrer par hébergement" at bounding box center [785, 87] width 93 height 19
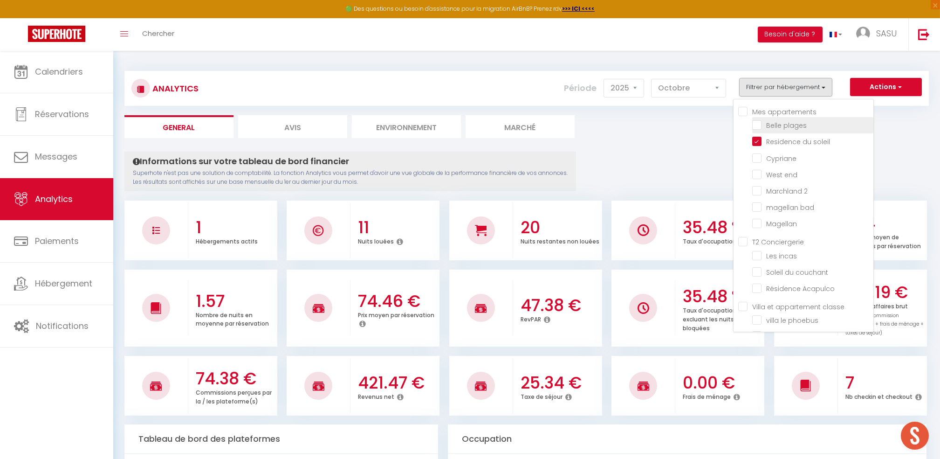
click at [761, 120] on plages "checkbox" at bounding box center [812, 124] width 121 height 9
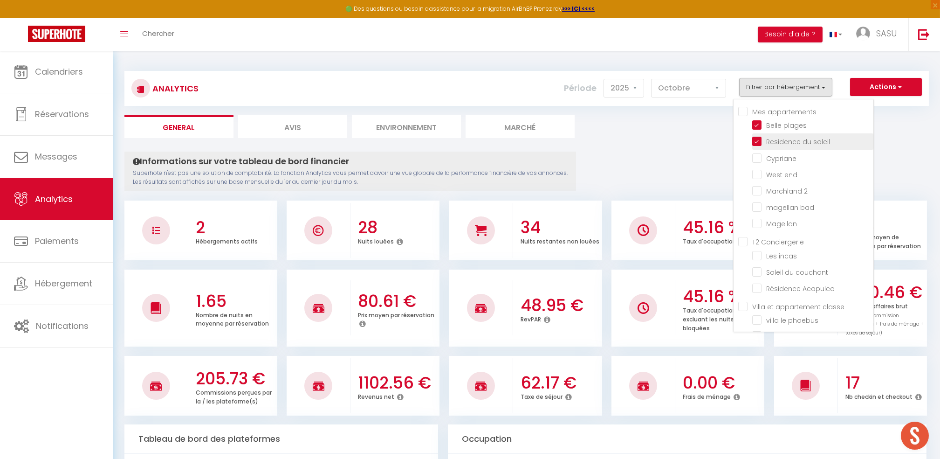
click at [758, 142] on soleil "checkbox" at bounding box center [812, 140] width 121 height 9
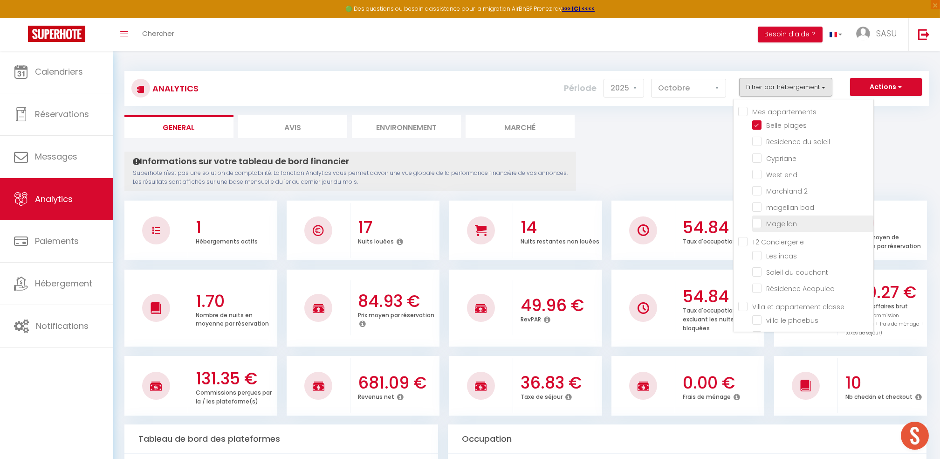
click at [761, 218] on input "checkbox" at bounding box center [812, 222] width 121 height 9
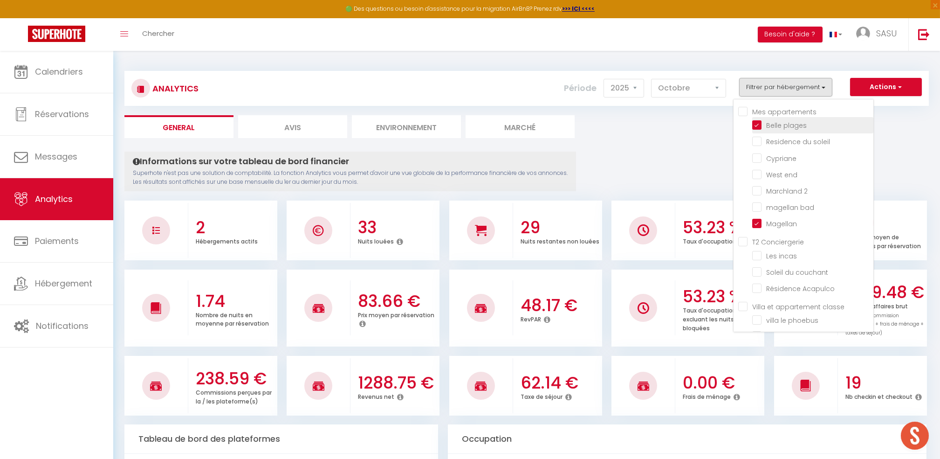
click at [761, 123] on plages "checkbox" at bounding box center [812, 124] width 121 height 9
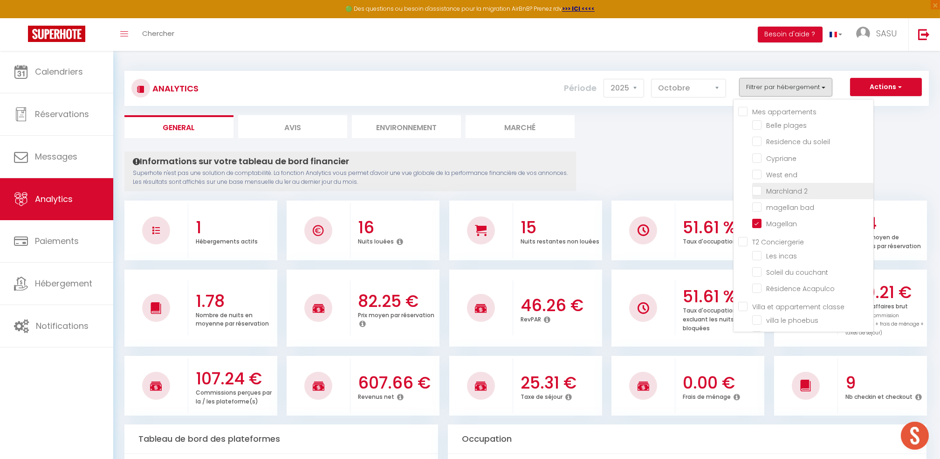
click at [763, 188] on 2 "checkbox" at bounding box center [812, 190] width 121 height 9
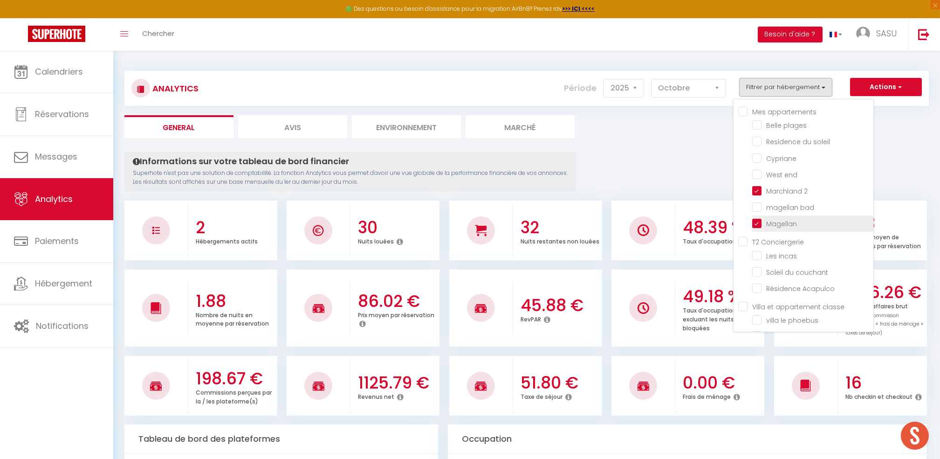
click at [762, 222] on input "checkbox" at bounding box center [812, 222] width 121 height 9
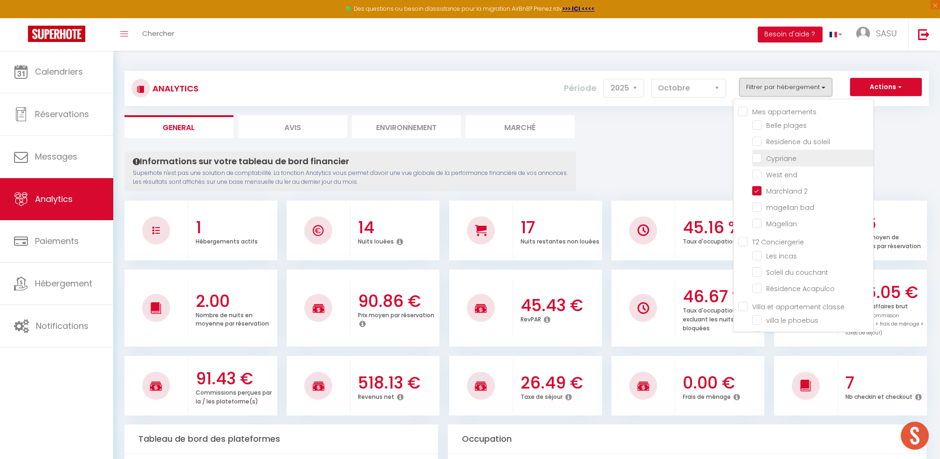
click at [756, 158] on input "checkbox" at bounding box center [812, 156] width 121 height 9
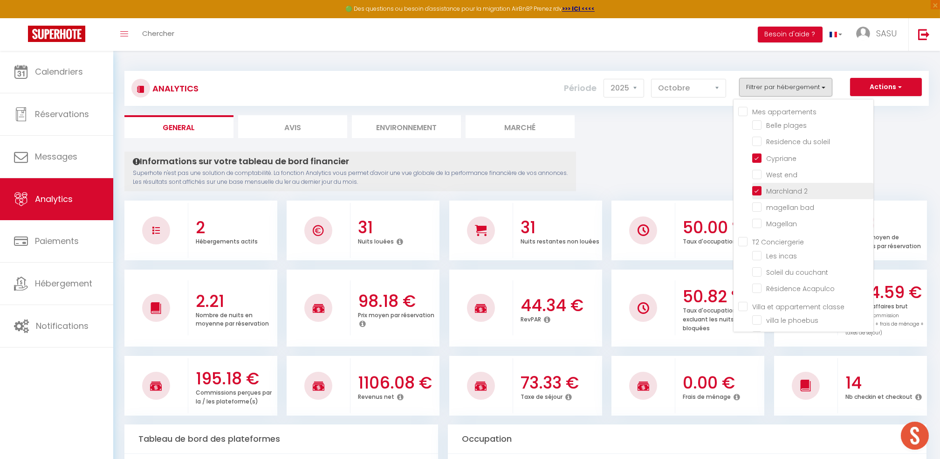
click at [756, 187] on 2 "checkbox" at bounding box center [812, 190] width 121 height 9
click at [572, 120] on li "Marché" at bounding box center [520, 126] width 109 height 23
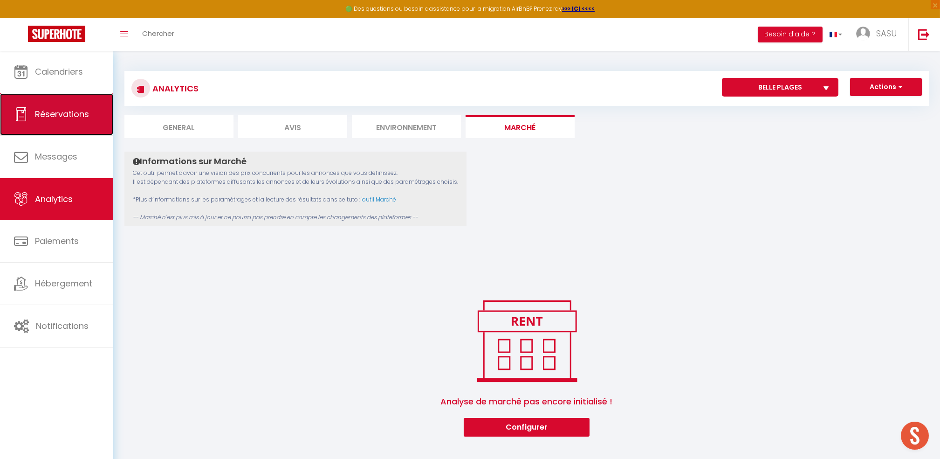
click at [82, 104] on link "Réservations" at bounding box center [56, 114] width 113 height 42
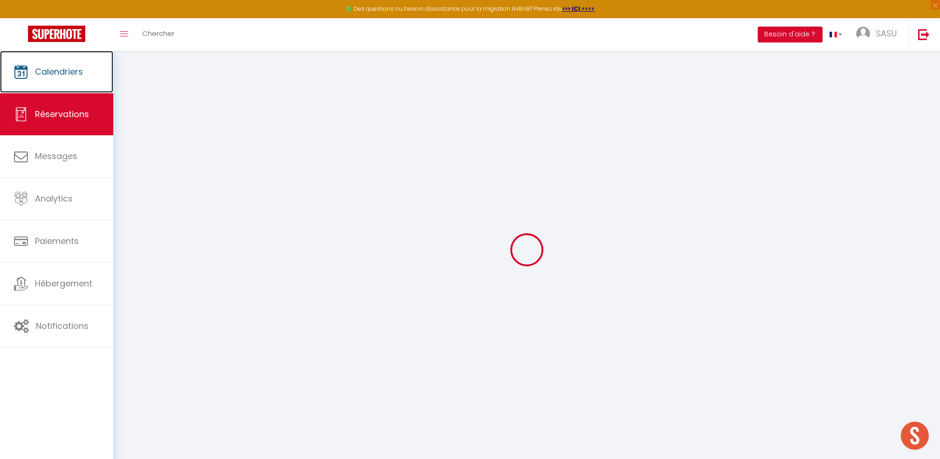
click at [74, 83] on link "Calendriers" at bounding box center [56, 72] width 113 height 42
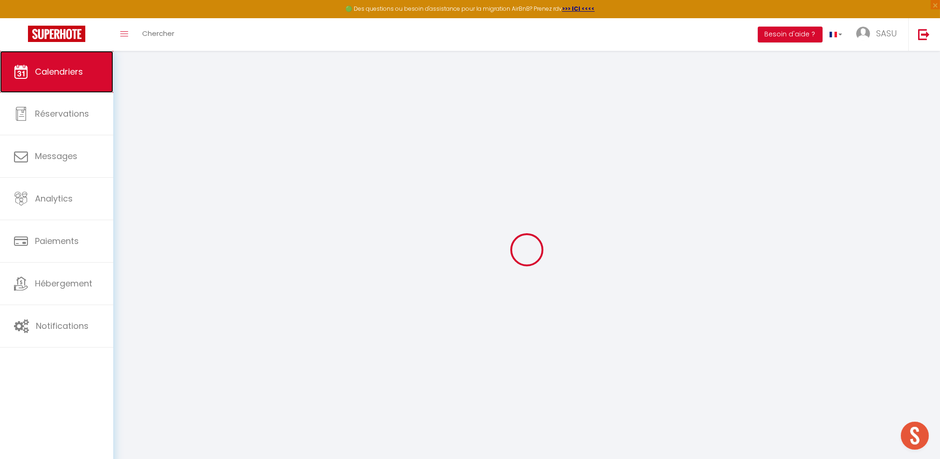
click at [74, 83] on link "Calendriers" at bounding box center [56, 72] width 113 height 42
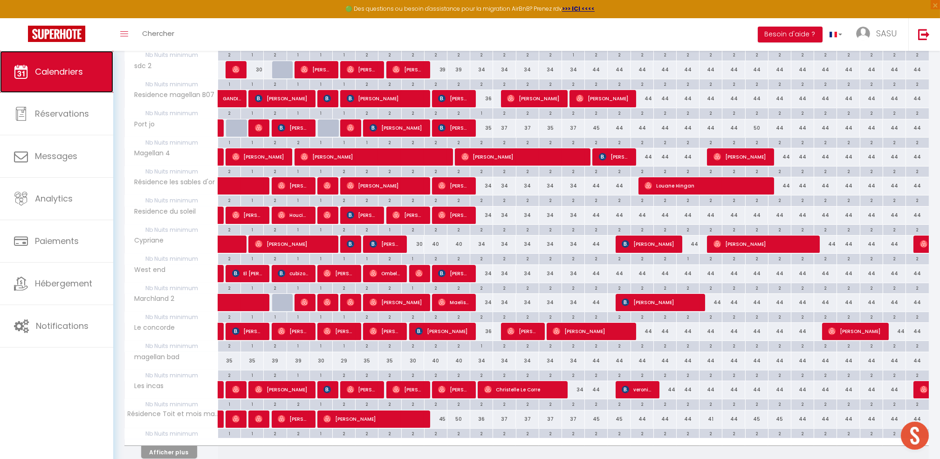
scroll to position [370, 0]
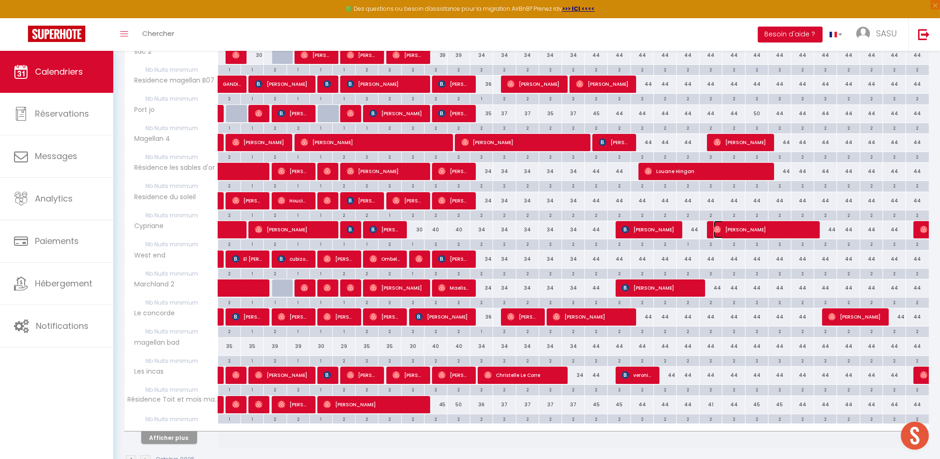
click at [720, 231] on img at bounding box center [717, 229] width 7 height 7
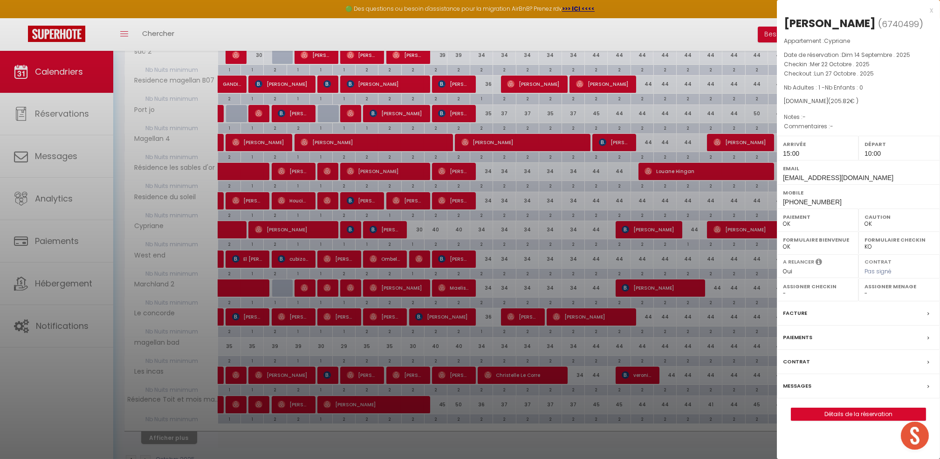
click at [720, 231] on div at bounding box center [470, 229] width 940 height 459
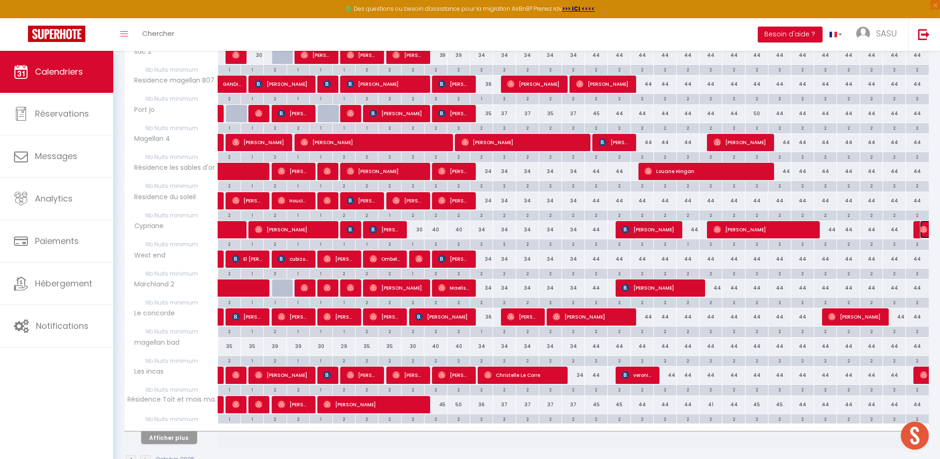
click at [925, 235] on span "[PERSON_NAME]" at bounding box center [941, 229] width 43 height 18
